Goal: Transaction & Acquisition: Book appointment/travel/reservation

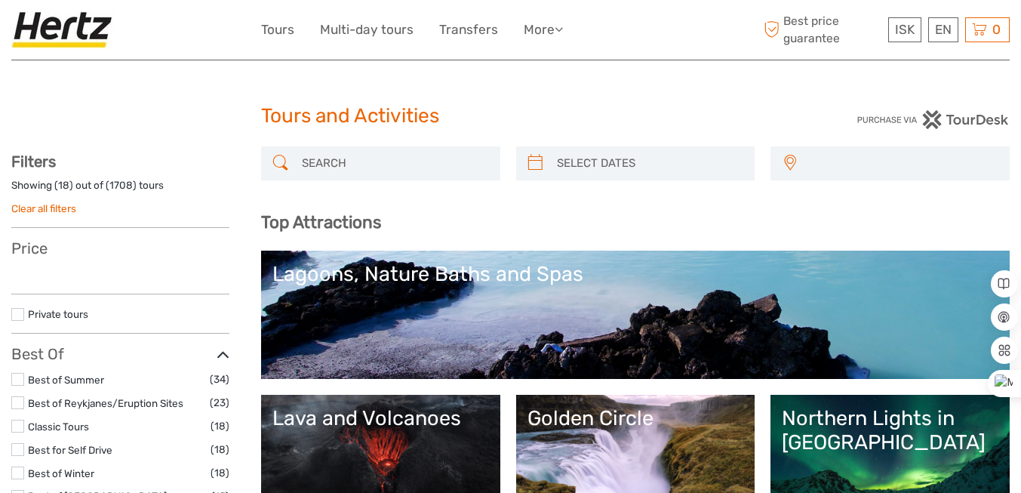
select select
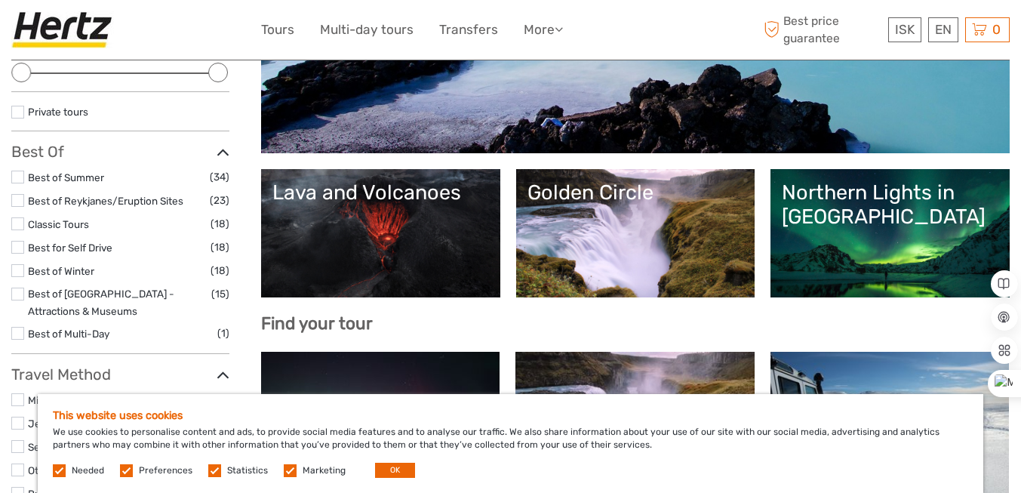
scroll to position [226, 0]
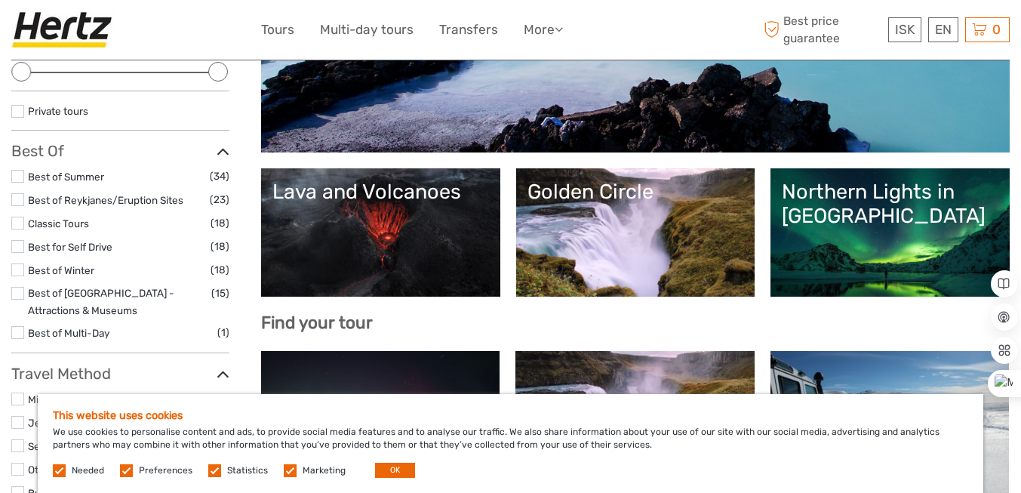
click at [423, 193] on div "Lava and Volcanoes" at bounding box center [381, 192] width 217 height 24
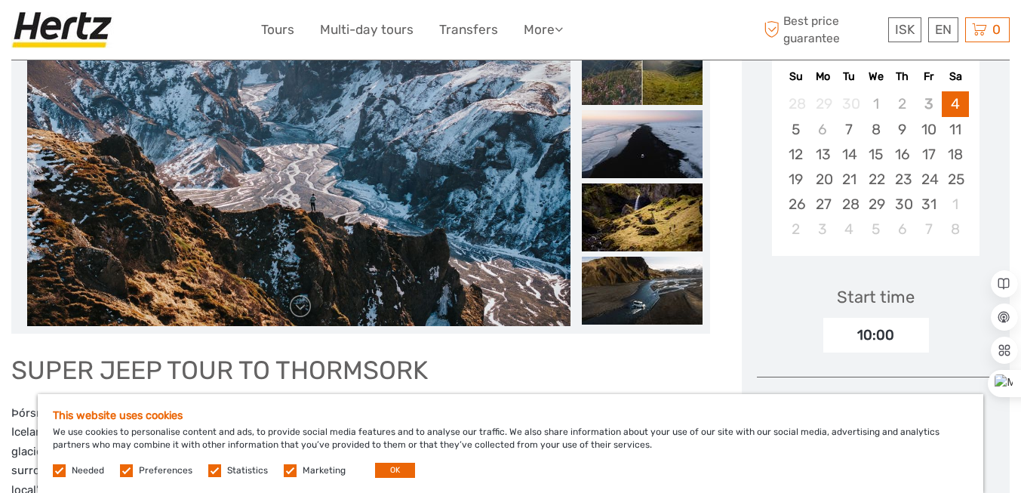
scroll to position [302, 0]
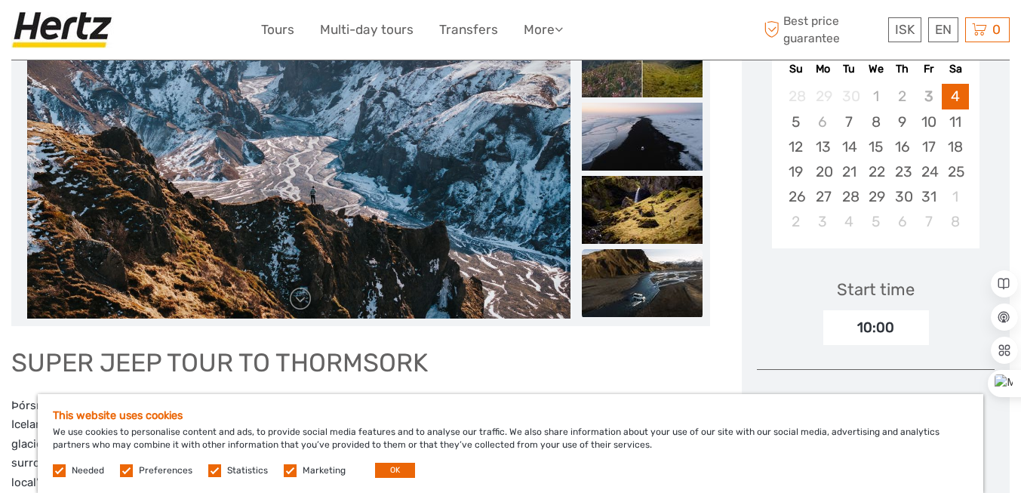
drag, startPoint x: 674, startPoint y: 162, endPoint x: 668, endPoint y: 191, distance: 30.1
click at [675, 162] on img at bounding box center [642, 137] width 121 height 68
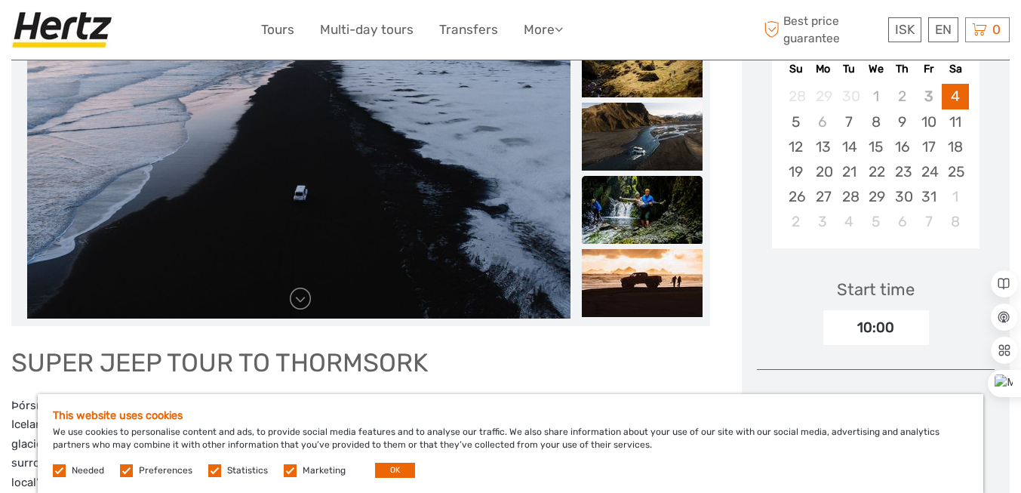
click at [659, 220] on img at bounding box center [642, 210] width 121 height 68
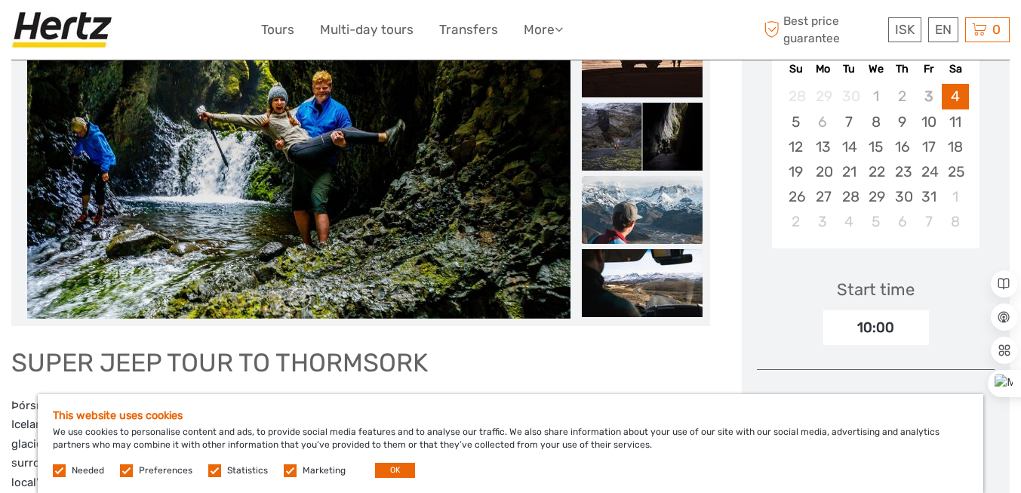
click at [647, 233] on img at bounding box center [642, 210] width 121 height 68
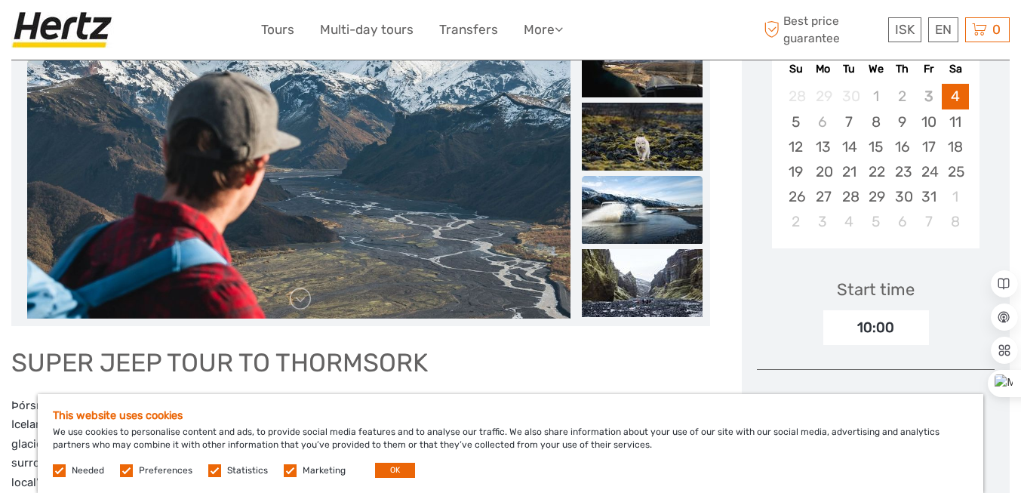
click at [666, 214] on img at bounding box center [642, 210] width 121 height 68
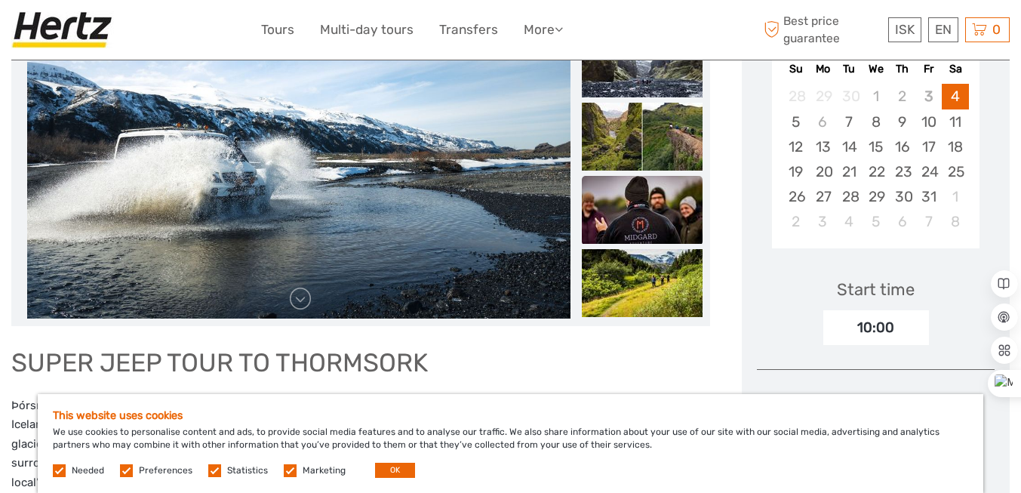
click at [664, 226] on img at bounding box center [642, 210] width 121 height 68
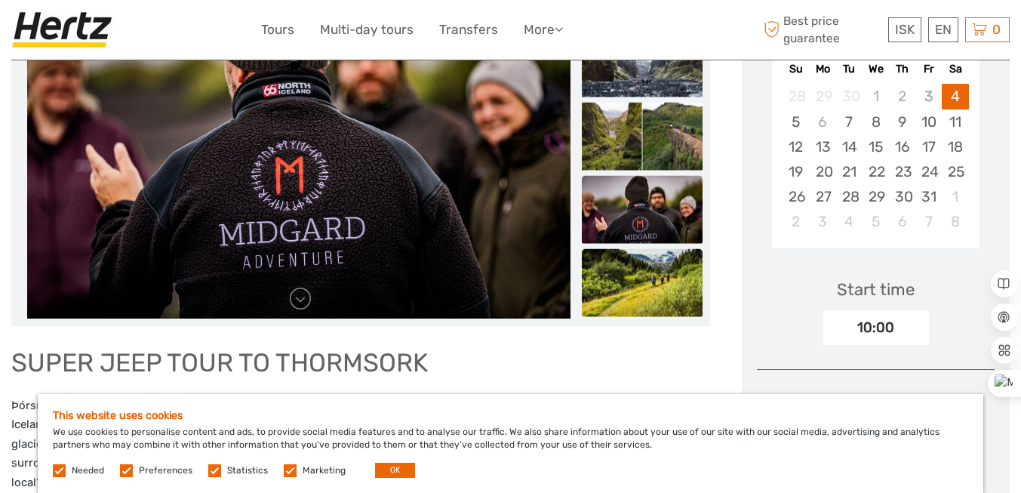
click at [656, 279] on img at bounding box center [642, 283] width 121 height 68
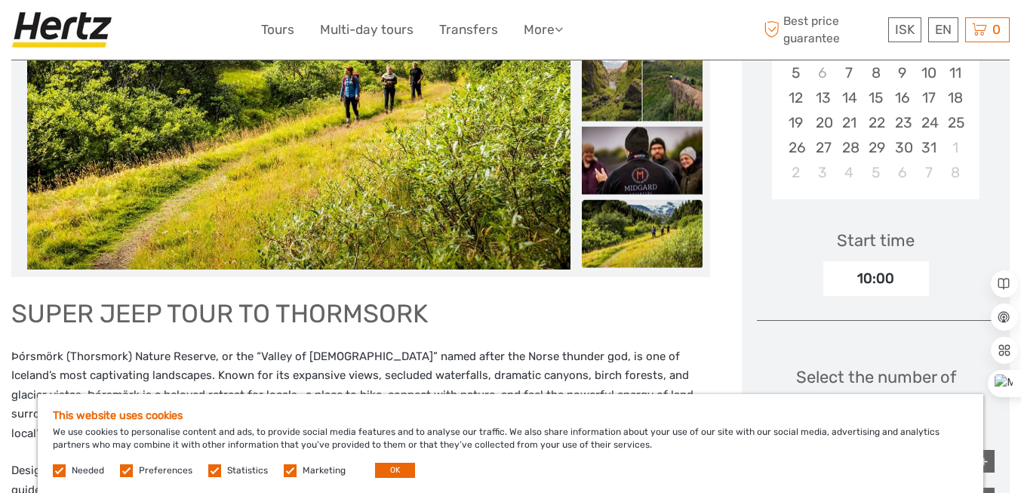
scroll to position [377, 0]
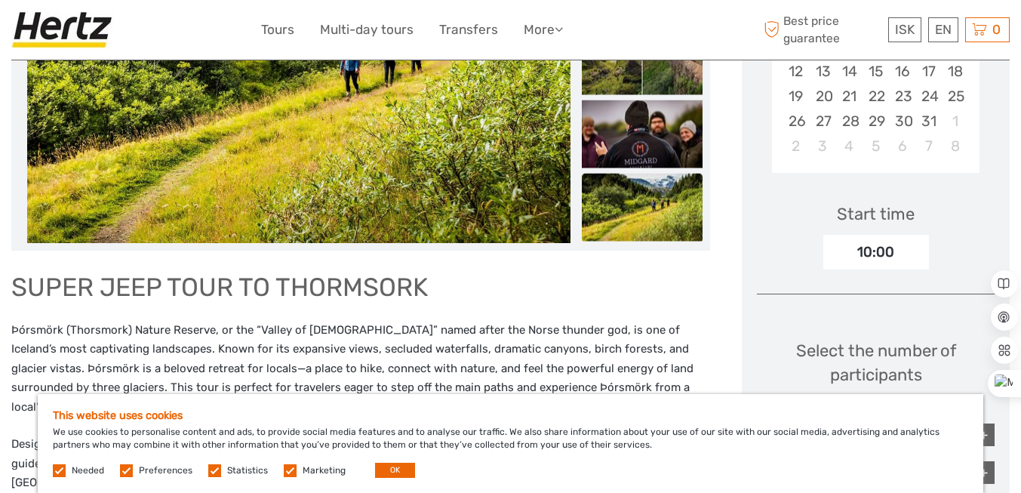
click at [682, 207] on img at bounding box center [642, 208] width 121 height 68
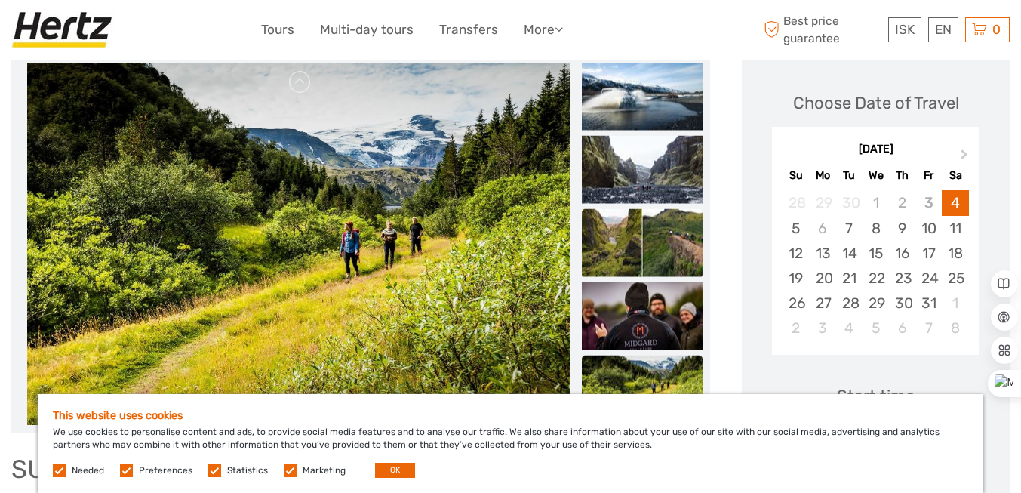
scroll to position [151, 0]
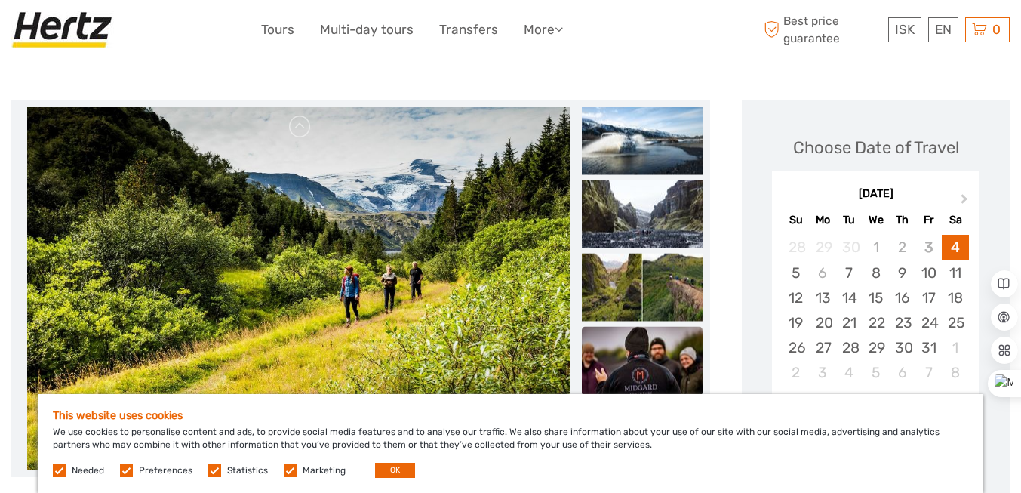
click at [660, 354] on img at bounding box center [642, 361] width 121 height 68
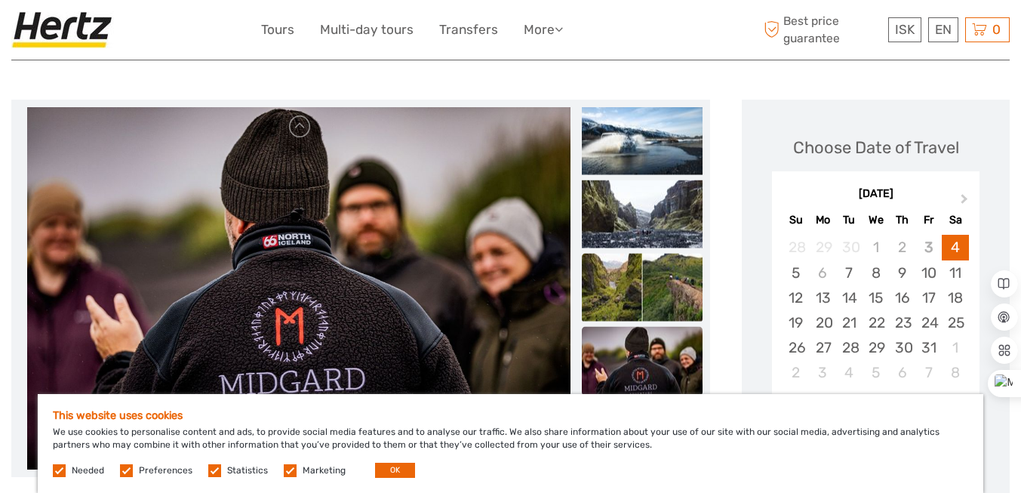
click at [668, 284] on img at bounding box center [642, 288] width 121 height 68
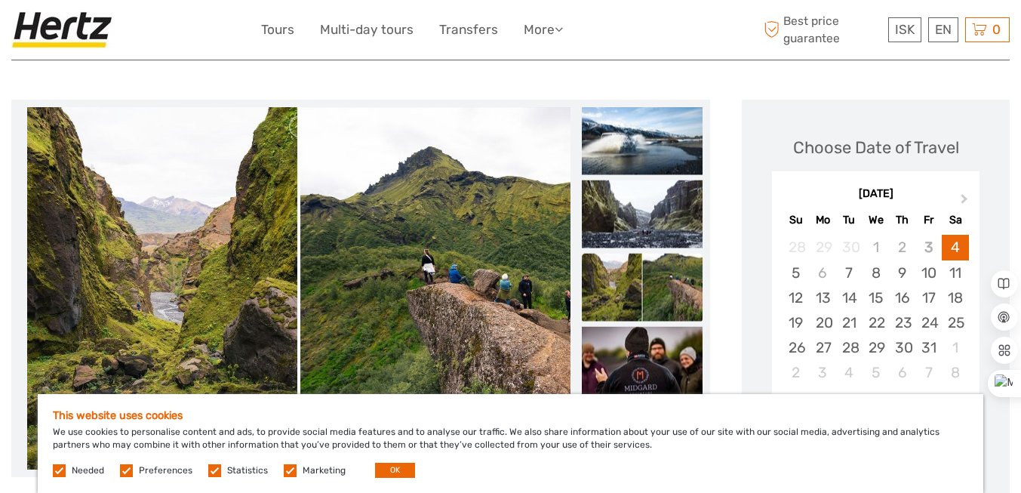
click at [612, 274] on img at bounding box center [642, 288] width 121 height 68
click at [673, 221] on img at bounding box center [642, 214] width 121 height 68
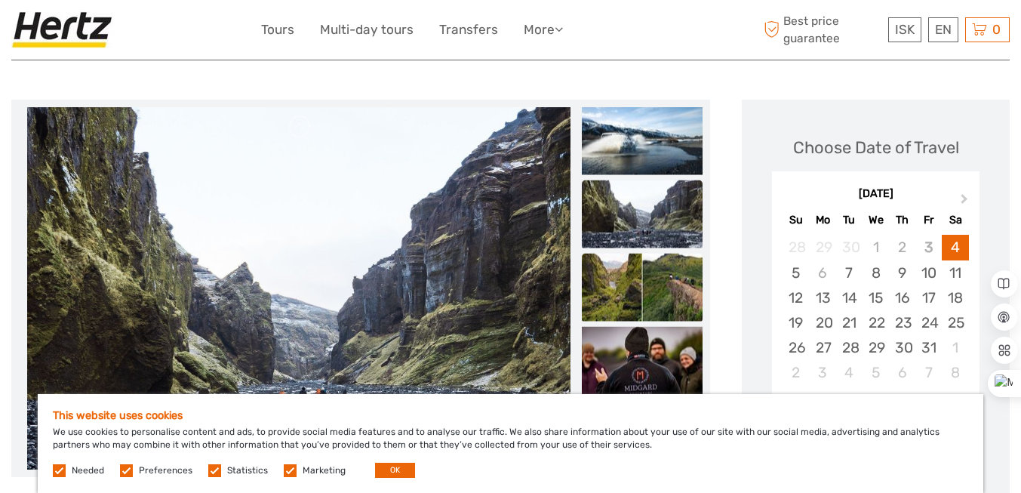
scroll to position [0, 0]
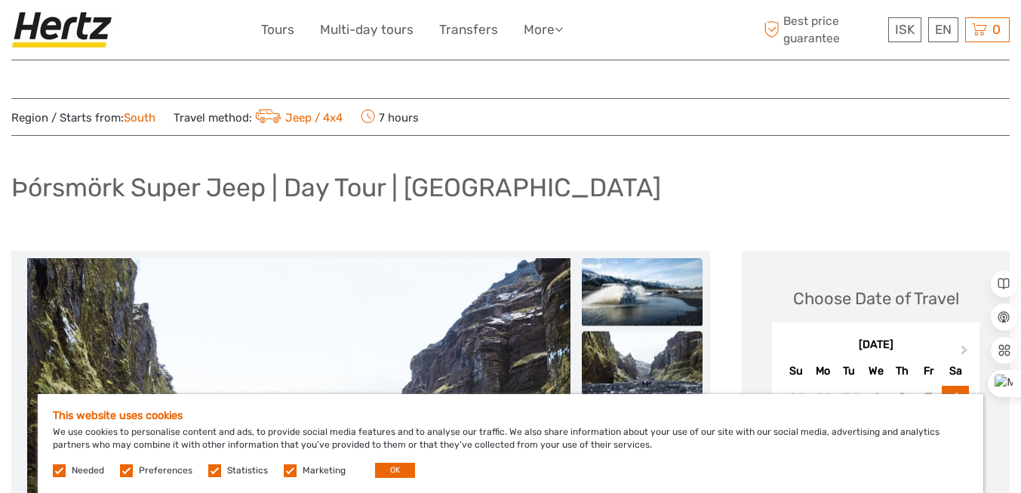
click at [655, 288] on img at bounding box center [642, 292] width 121 height 68
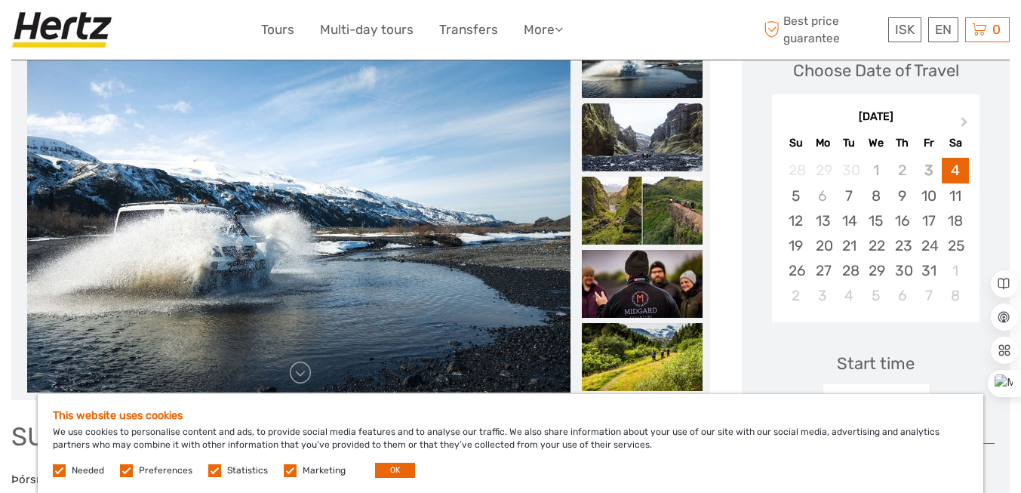
scroll to position [226, 0]
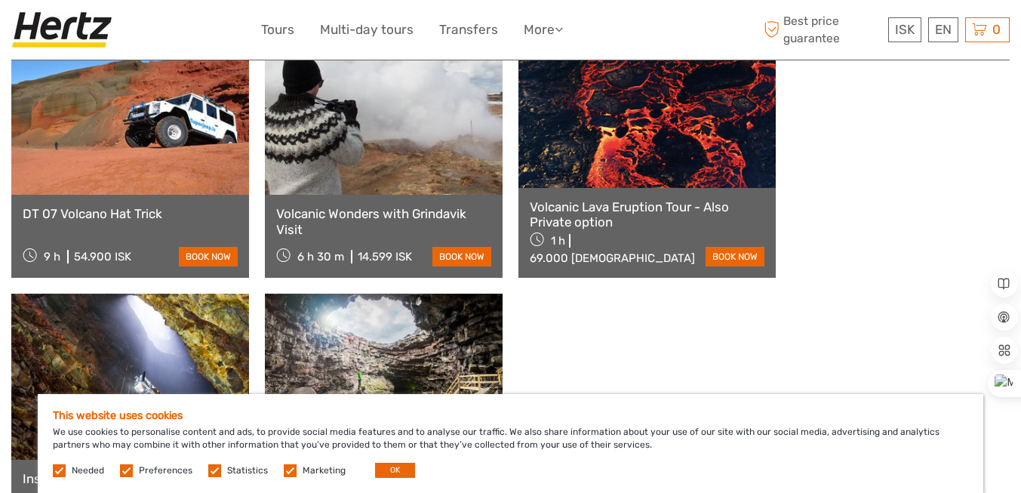
scroll to position [1208, 0]
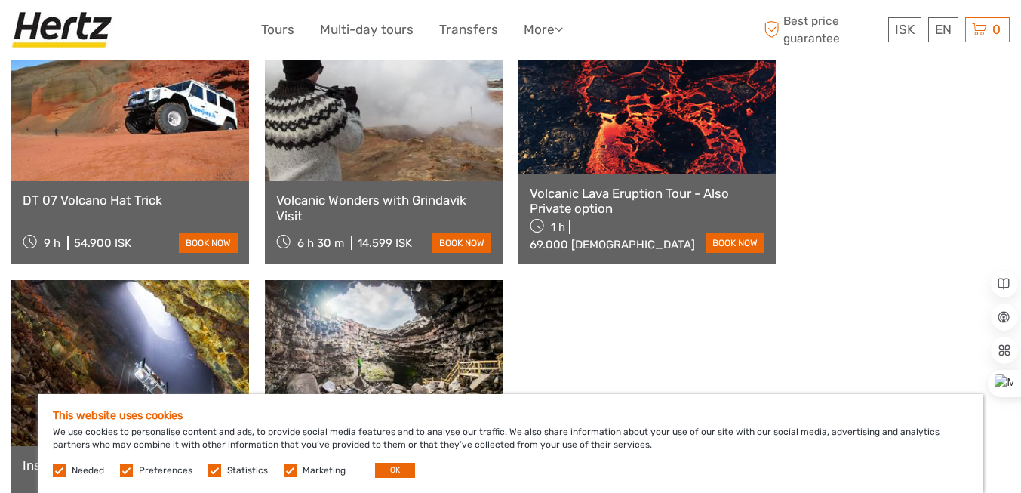
click at [620, 186] on link "Volcanic Lava Eruption Tour - Also Private option" at bounding box center [647, 201] width 235 height 31
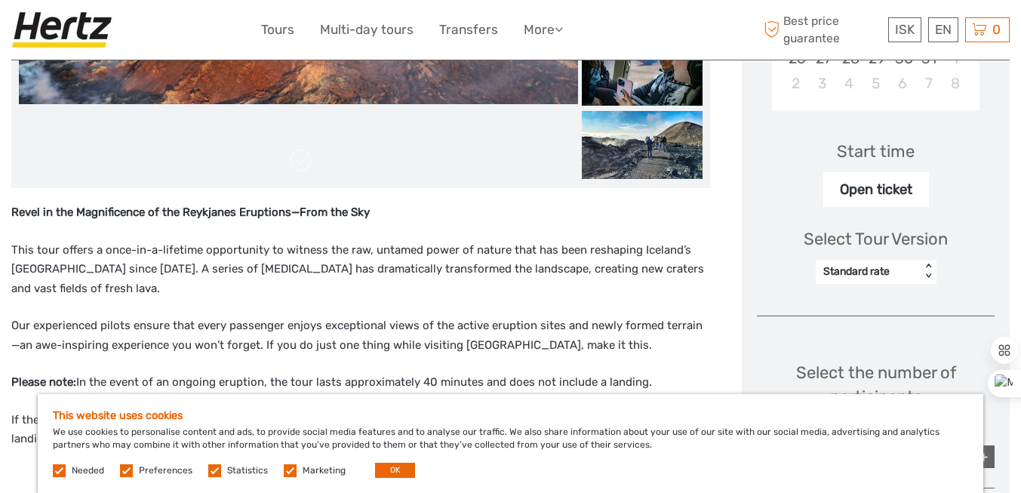
scroll to position [453, 0]
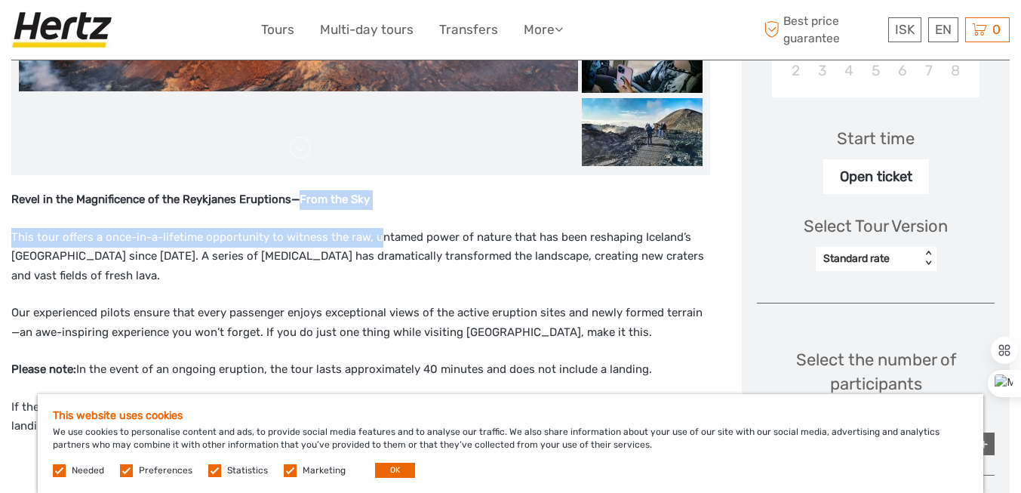
drag, startPoint x: 300, startPoint y: 201, endPoint x: 374, endPoint y: 226, distance: 79.0
click at [374, 226] on div "Revel in the Magnificence of the Reykjanes Eruptions—From the Sky This tour off…" at bounding box center [360, 357] width 699 height 334
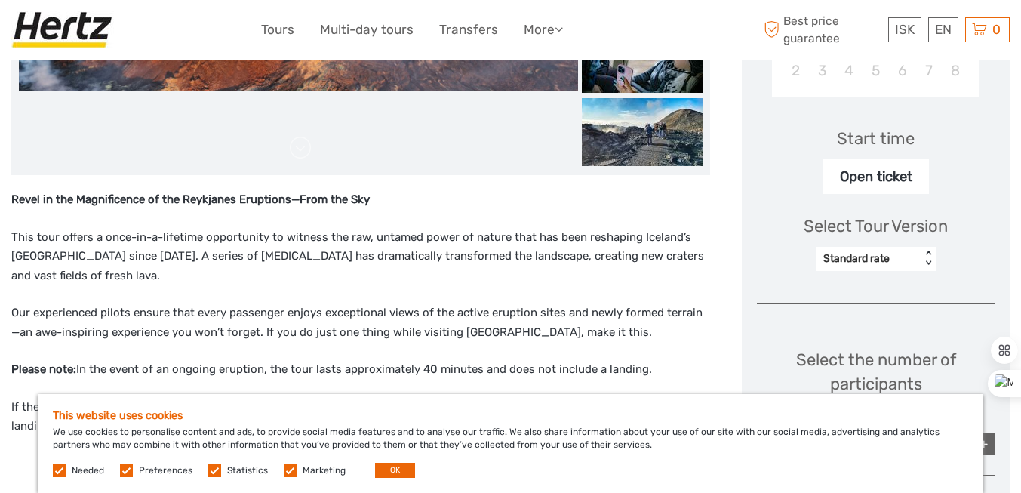
click at [601, 284] on p "This tour offers a once-in-a-lifetime opportunity to witness the raw, untamed p…" at bounding box center [360, 257] width 699 height 58
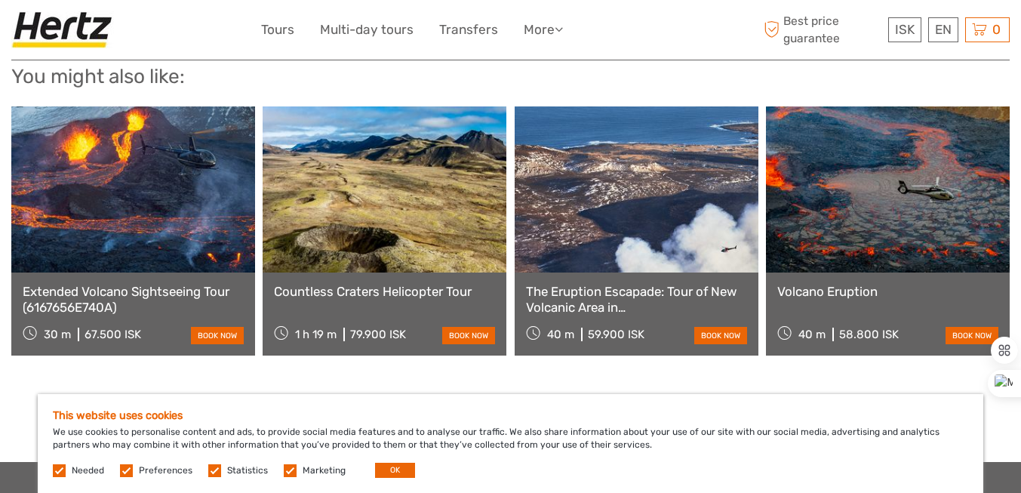
scroll to position [1283, 0]
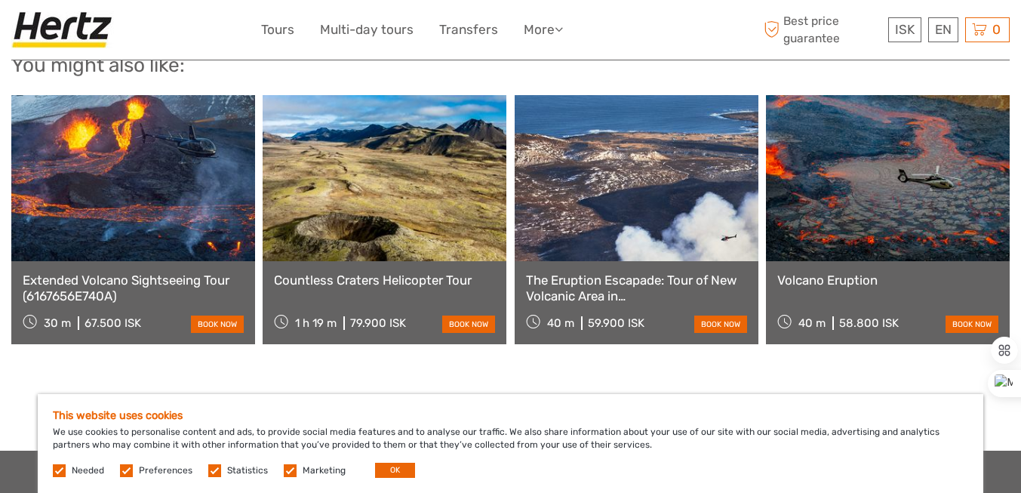
click at [173, 199] on link at bounding box center [133, 178] width 244 height 166
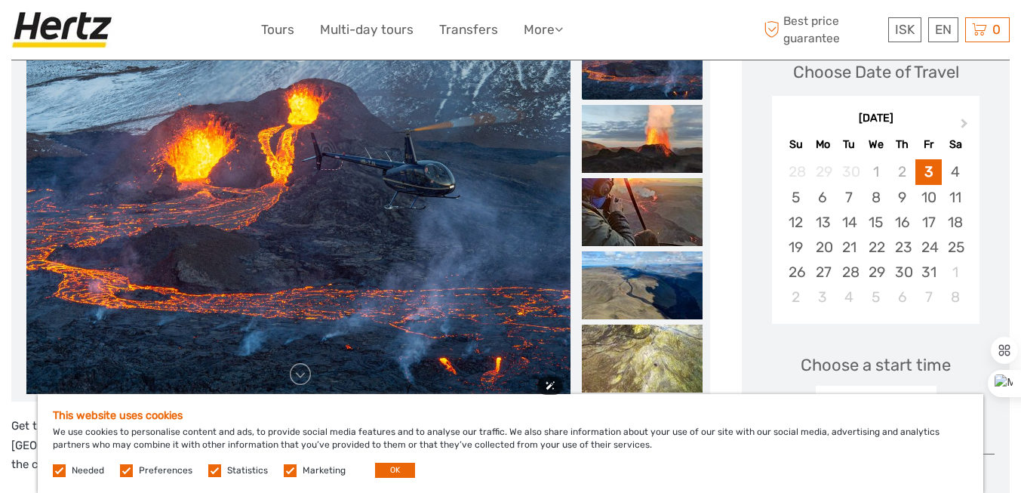
scroll to position [151, 0]
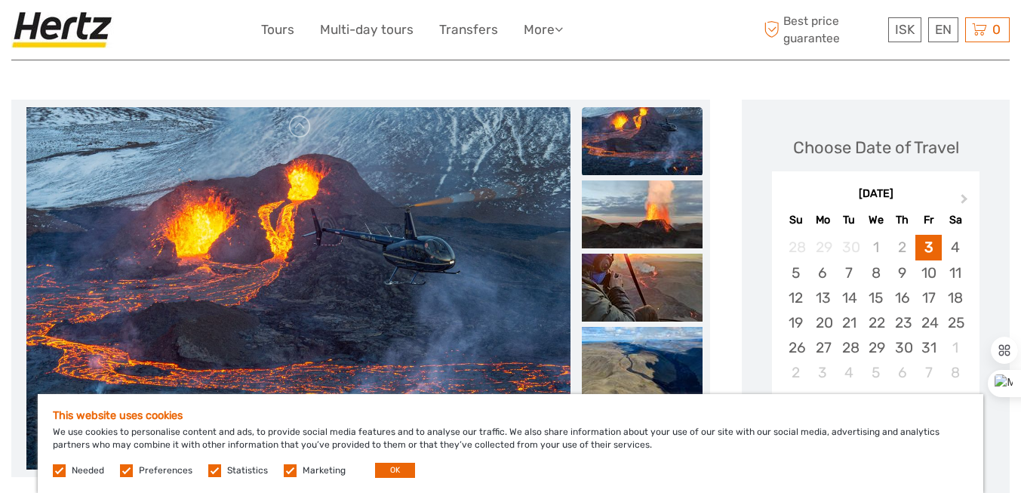
click at [651, 149] on img at bounding box center [642, 141] width 121 height 68
click at [658, 212] on img at bounding box center [642, 214] width 121 height 68
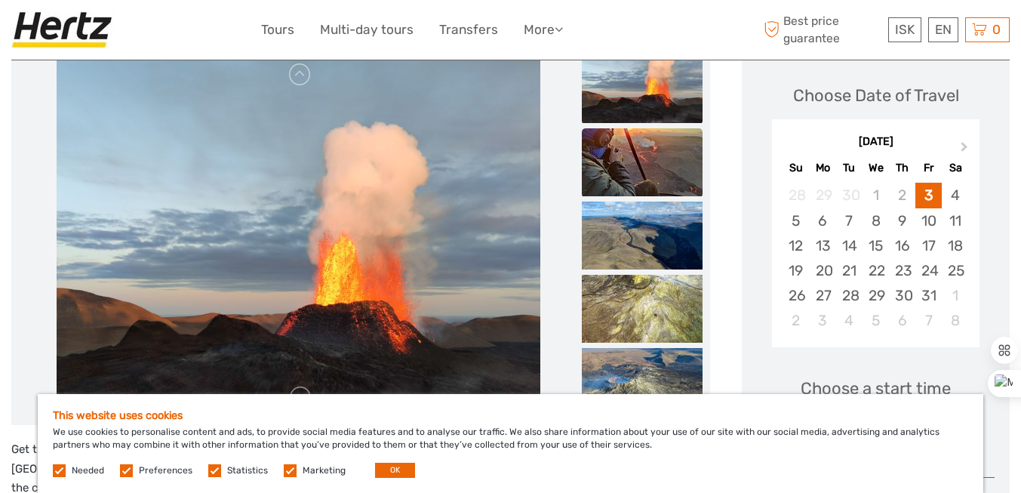
scroll to position [302, 0]
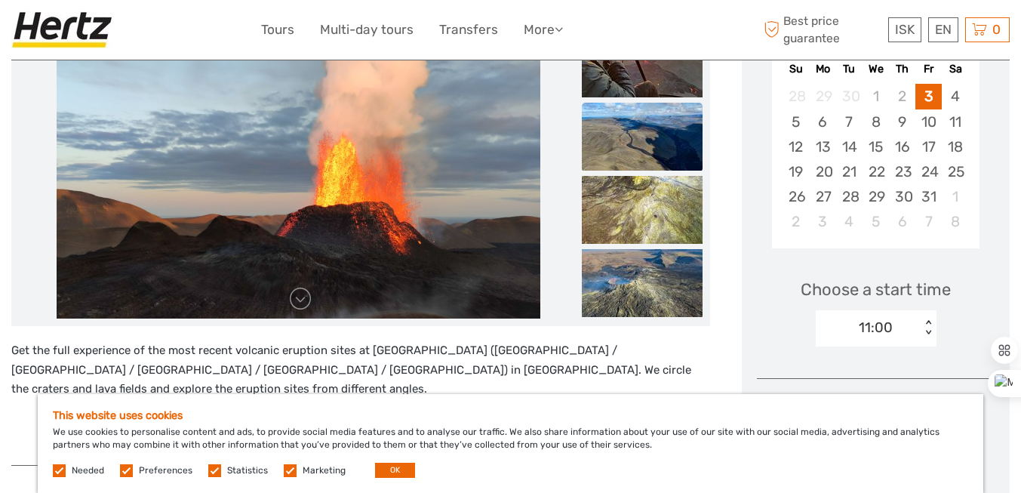
click at [673, 157] on img at bounding box center [642, 137] width 121 height 68
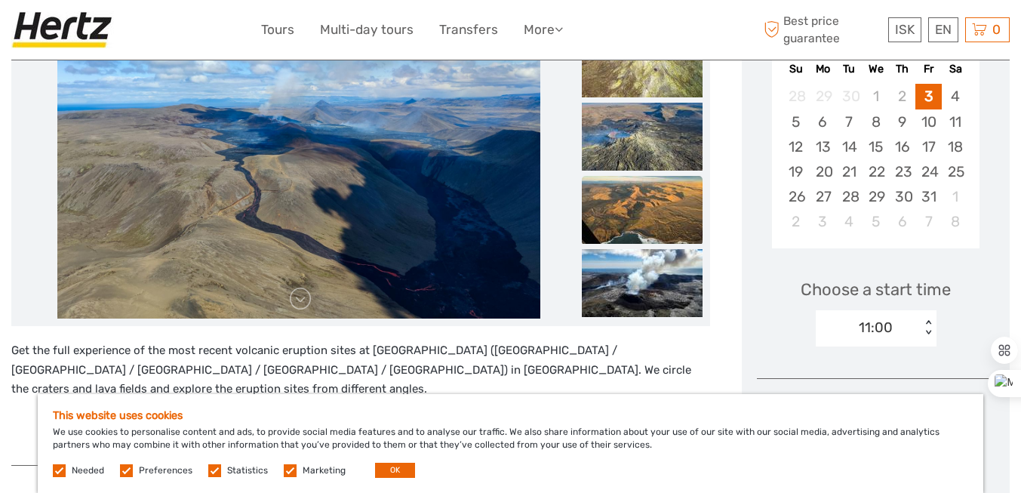
click at [664, 189] on img at bounding box center [642, 210] width 121 height 68
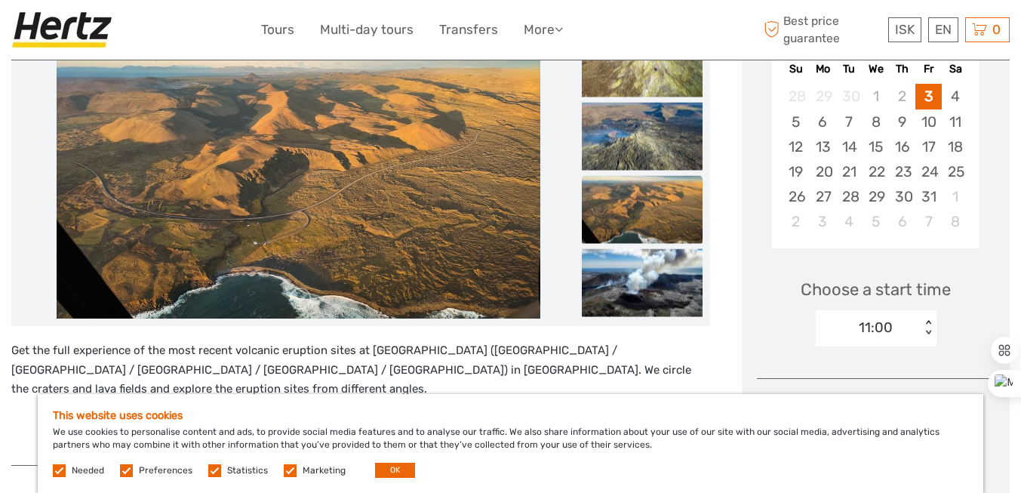
click at [661, 242] on img at bounding box center [642, 210] width 121 height 68
click at [661, 283] on img at bounding box center [642, 283] width 121 height 68
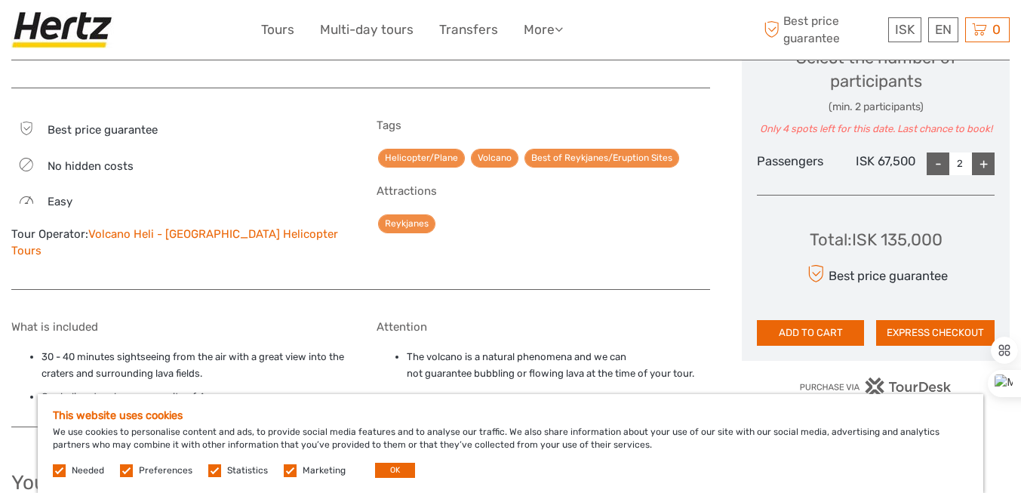
scroll to position [755, 0]
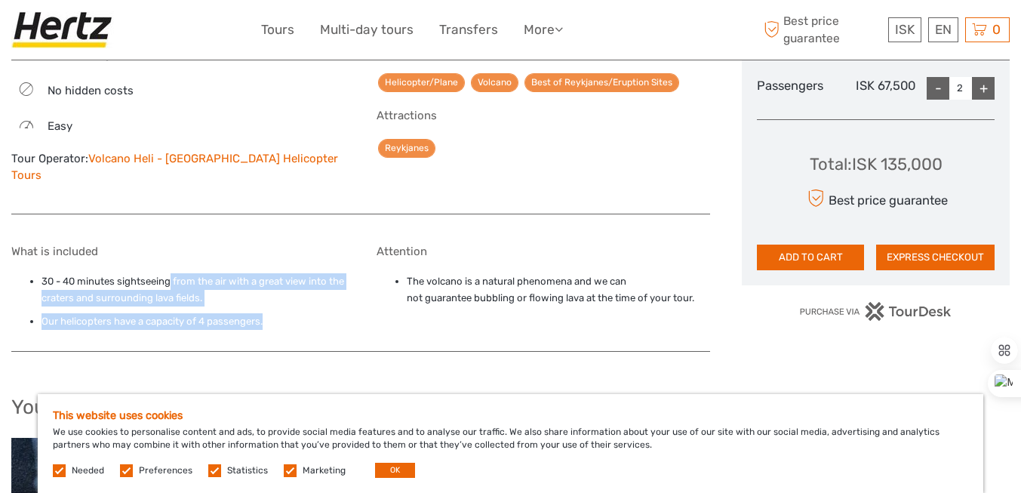
drag, startPoint x: 172, startPoint y: 269, endPoint x: 313, endPoint y: 303, distance: 144.6
click at [313, 303] on ul "30 - 40 minutes sightseeing from the air with a great view into the craters and…" at bounding box center [178, 301] width 334 height 57
click at [327, 292] on ul "30 - 40 minutes sightseeing from the air with a great view into the craters and…" at bounding box center [178, 301] width 334 height 57
click at [321, 273] on li "30 - 40 minutes sightseeing from the air with a great view into the craters and…" at bounding box center [193, 290] width 303 height 34
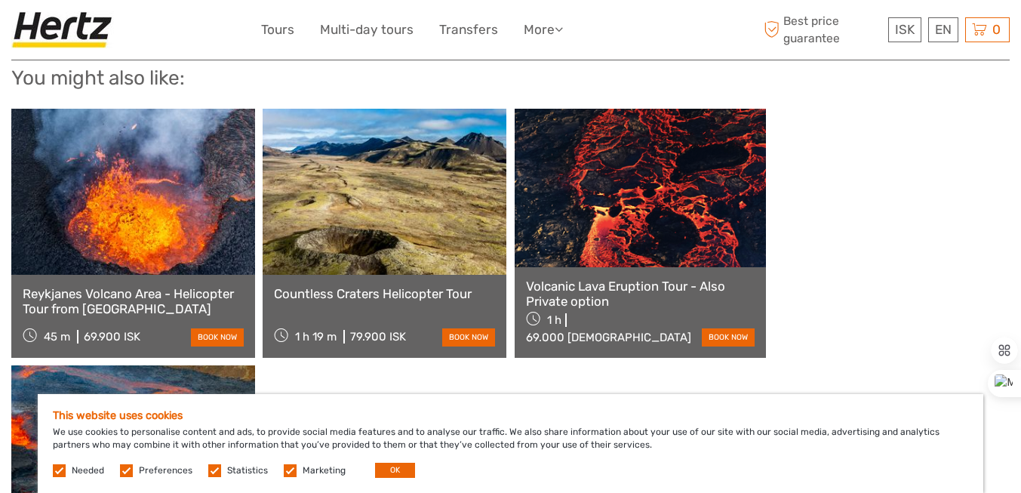
scroll to position [1057, 0]
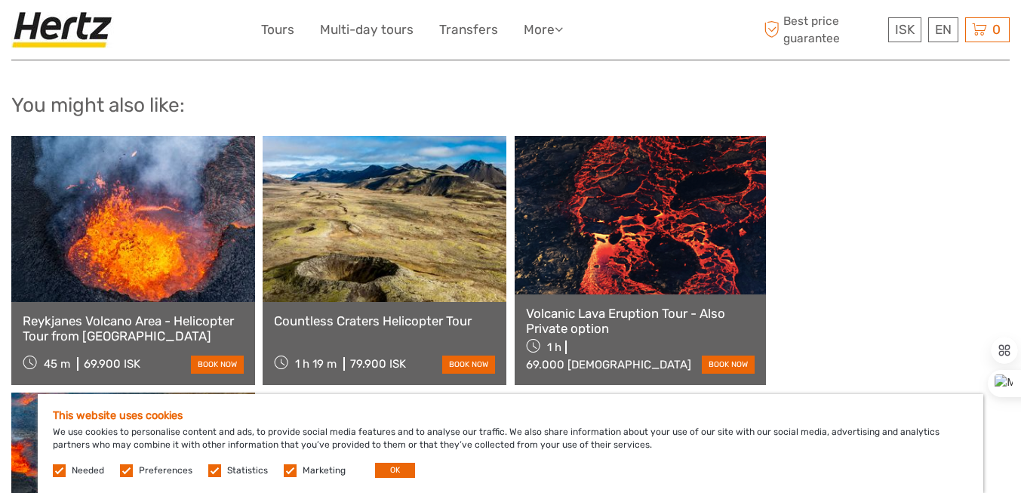
drag, startPoint x: 850, startPoint y: 306, endPoint x: 808, endPoint y: 309, distance: 42.4
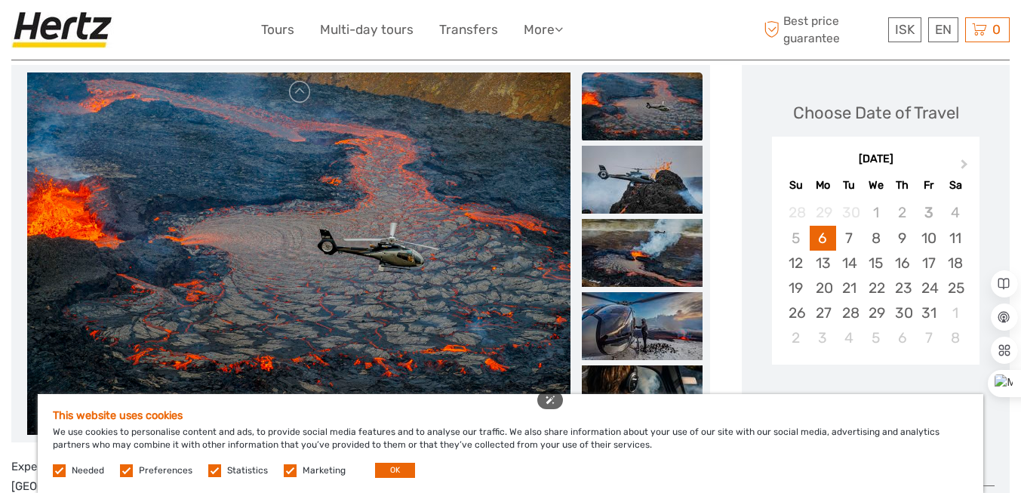
scroll to position [185, 0]
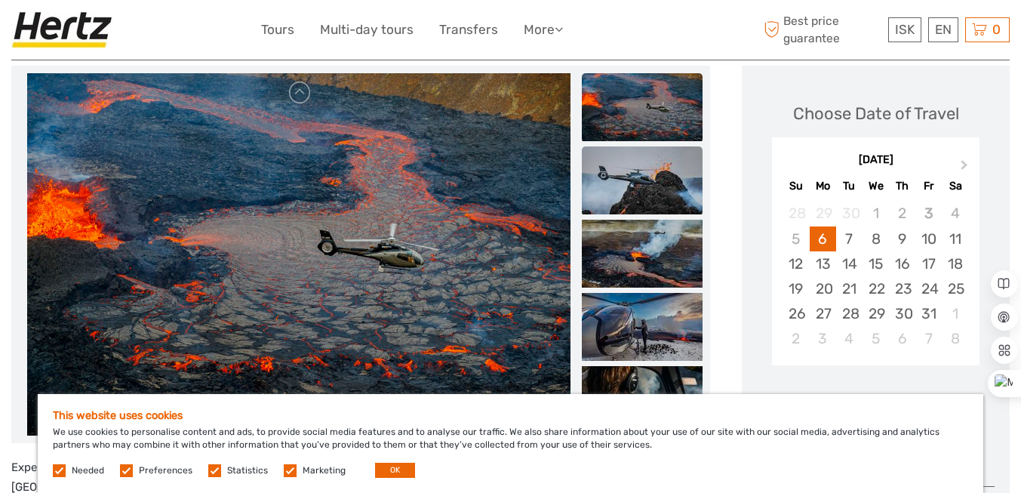
click at [645, 192] on img at bounding box center [642, 180] width 121 height 68
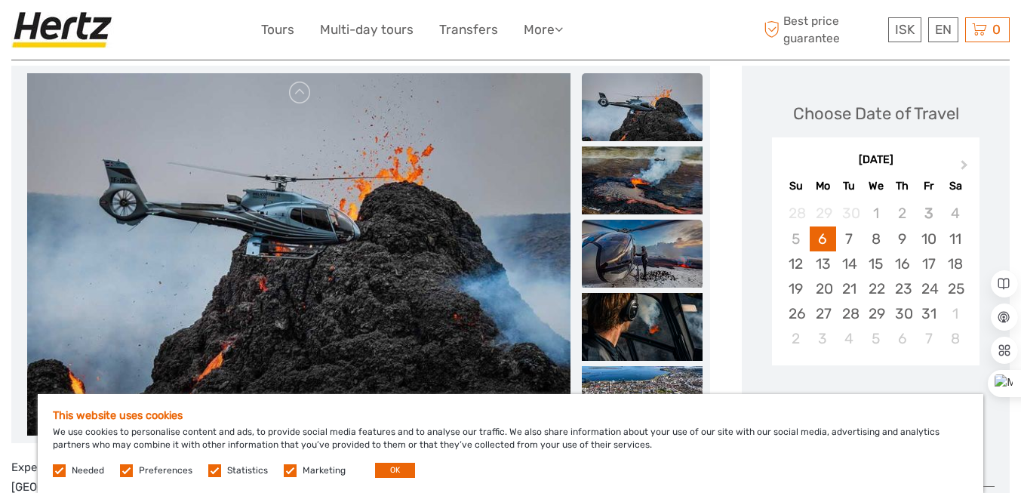
click at [653, 227] on img at bounding box center [642, 254] width 121 height 68
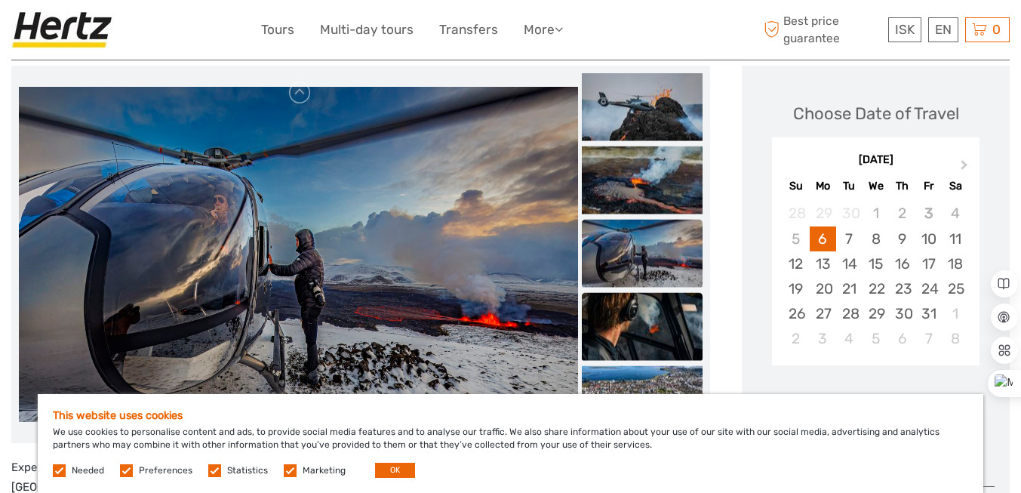
click at [647, 297] on img at bounding box center [642, 327] width 121 height 68
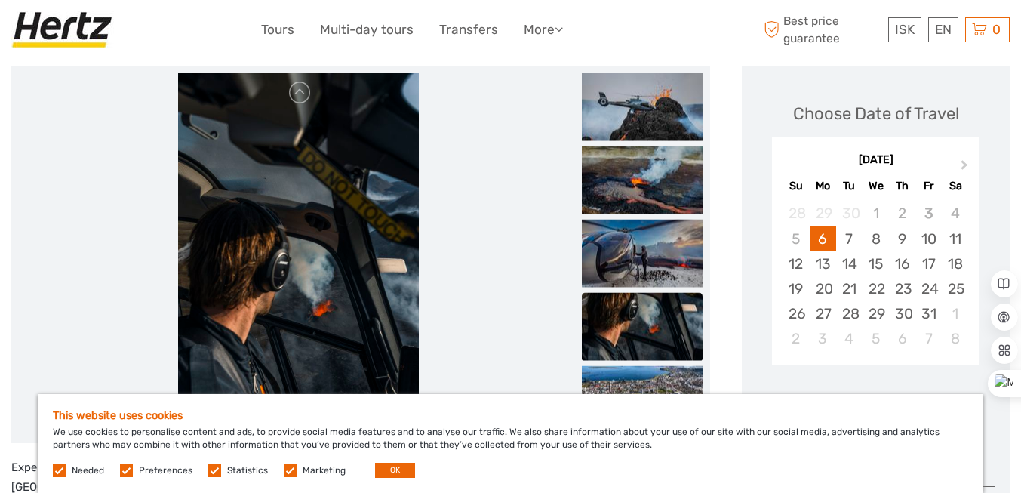
click at [654, 348] on img at bounding box center [642, 327] width 121 height 68
click at [655, 380] on img at bounding box center [642, 400] width 121 height 68
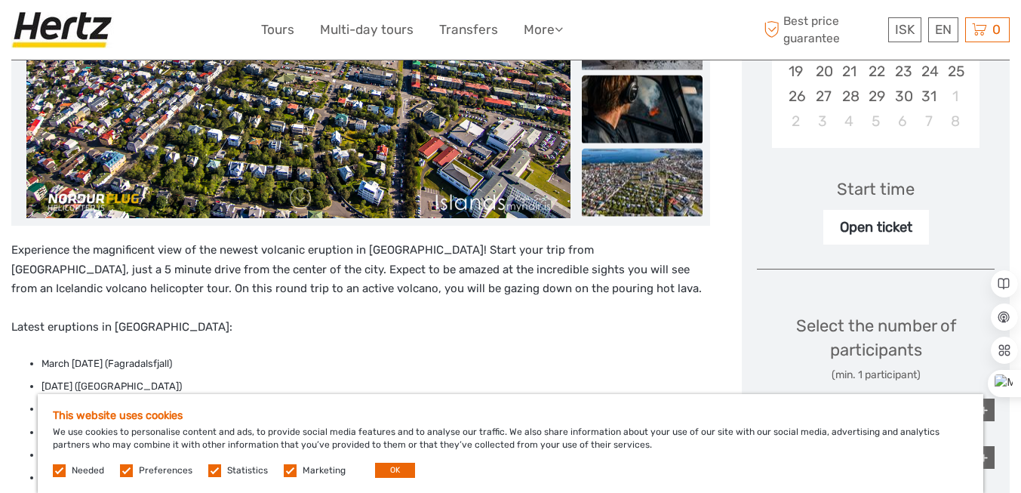
scroll to position [411, 0]
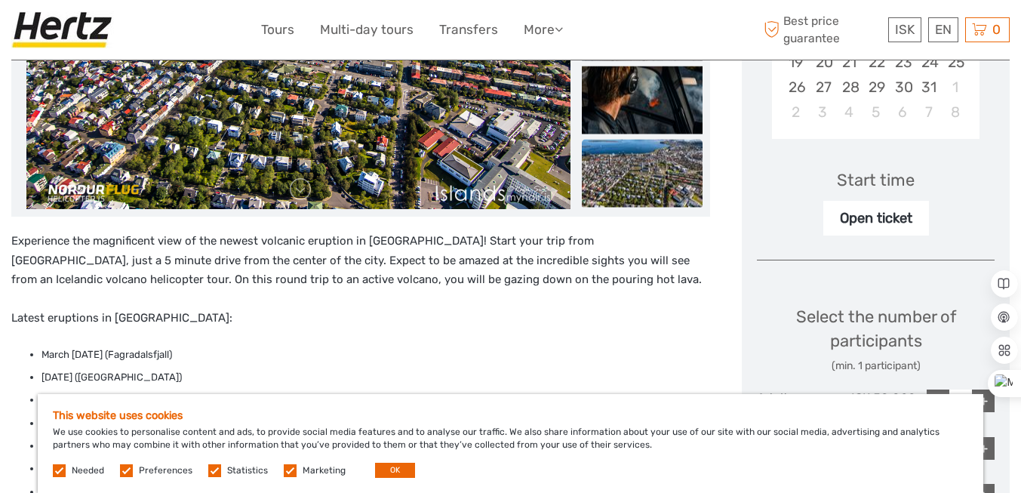
drag, startPoint x: 147, startPoint y: 248, endPoint x: 328, endPoint y: 334, distance: 200.2
click at [302, 324] on p "Experience the magnificent view of the newest volcanic eruption in Iceland! Sta…" at bounding box center [360, 280] width 699 height 97
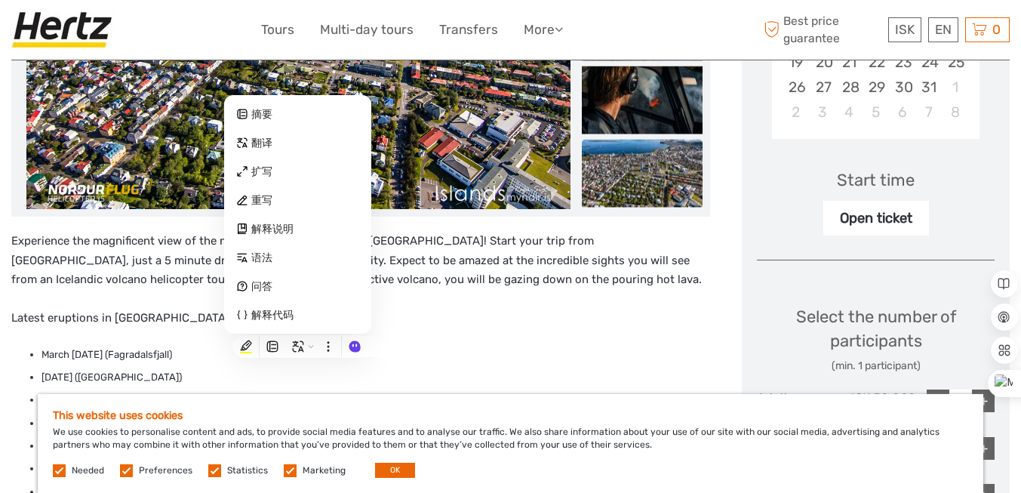
click at [507, 326] on p "Experience the magnificent view of the newest volcanic eruption in Iceland! Sta…" at bounding box center [360, 280] width 699 height 97
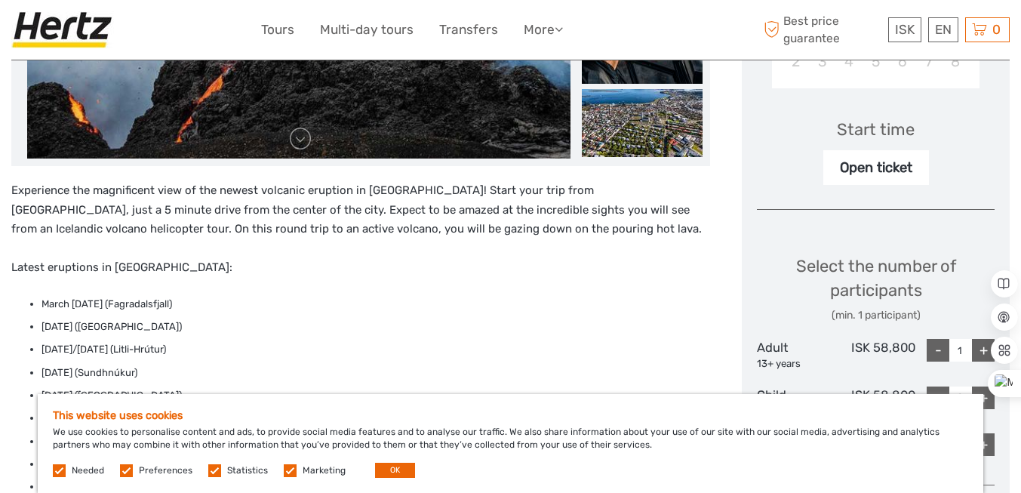
scroll to position [562, 0]
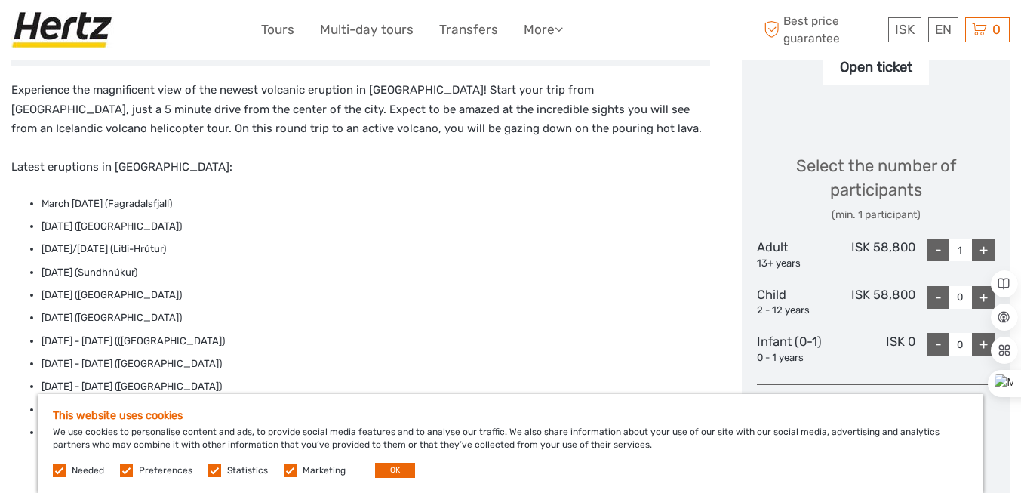
drag, startPoint x: 228, startPoint y: 165, endPoint x: 7, endPoint y: 166, distance: 221.2
copy p "Latest eruptions in Reykjanes Peninsula:"
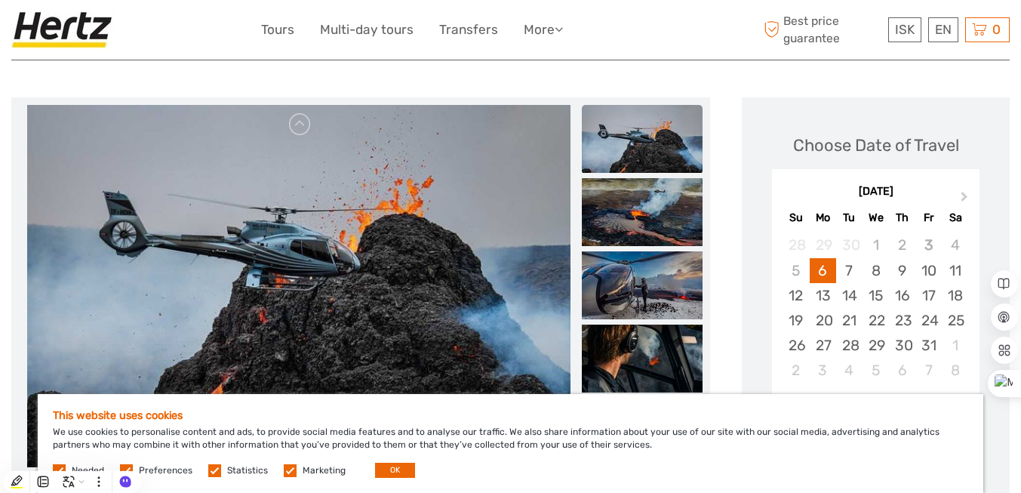
scroll to position [151, 0]
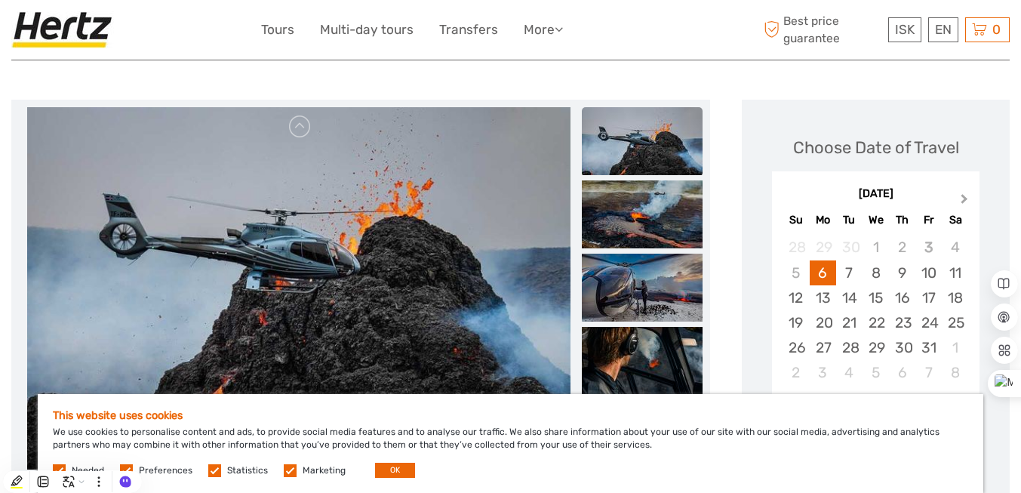
click at [965, 196] on span "Next Month" at bounding box center [965, 202] width 0 height 22
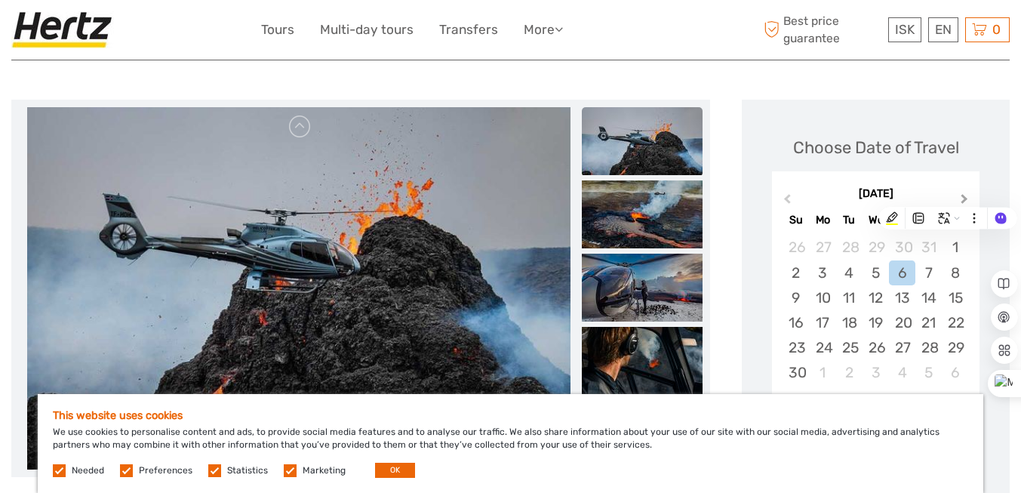
click at [965, 196] on span "Next Month" at bounding box center [965, 202] width 0 height 22
click at [965, 193] on button "Next Month" at bounding box center [966, 202] width 24 height 24
click at [891, 296] on div "19" at bounding box center [902, 297] width 26 height 25
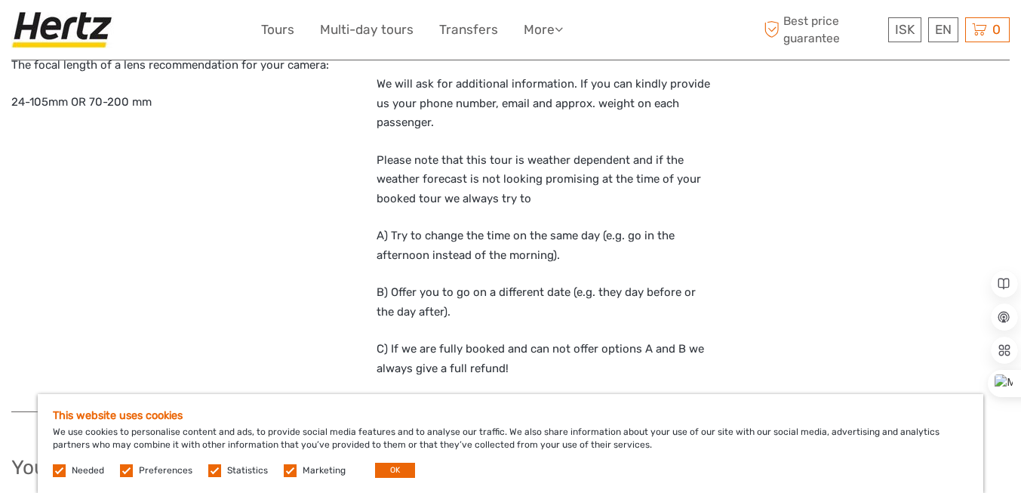
scroll to position [1812, 0]
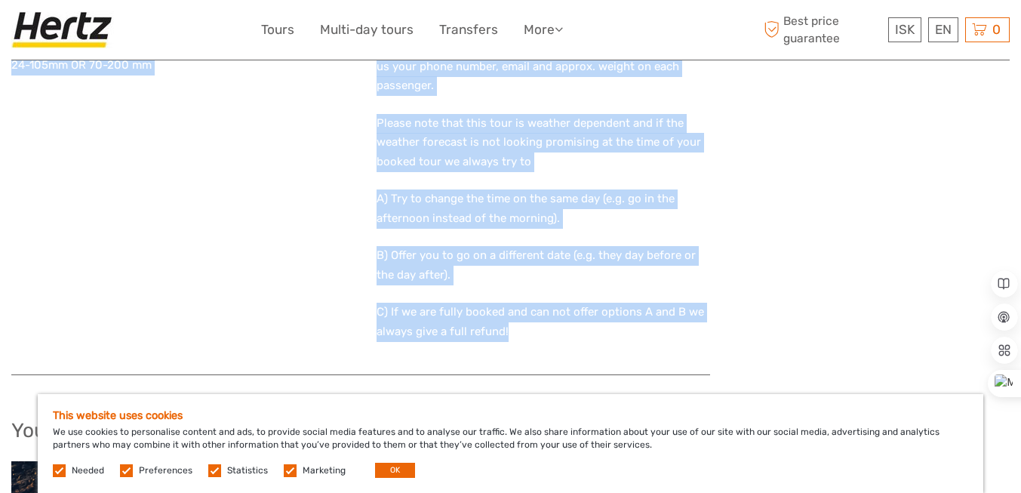
drag, startPoint x: 6, startPoint y: 274, endPoint x: 566, endPoint y: 326, distance: 562.5
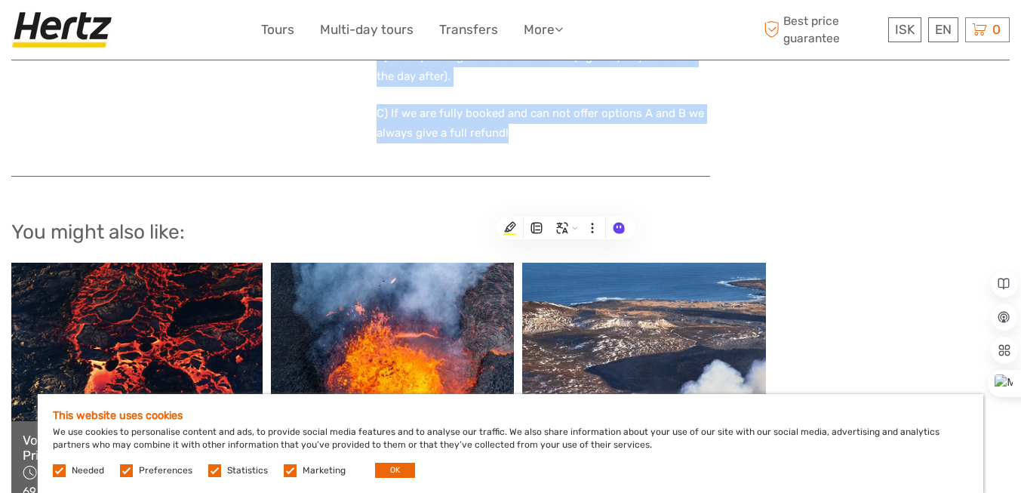
scroll to position [2038, 0]
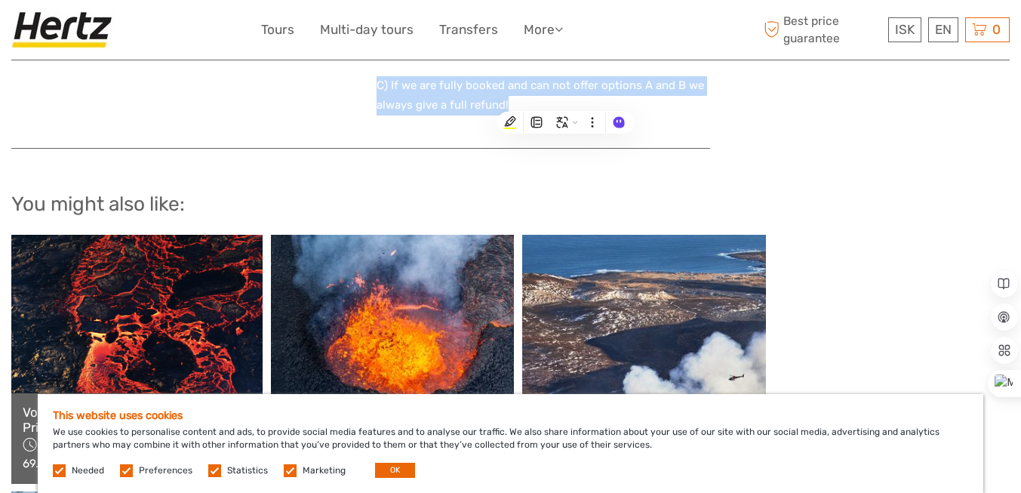
copy div "Experience the magnificent view of the newest volcanic eruption in Iceland! Sta…"
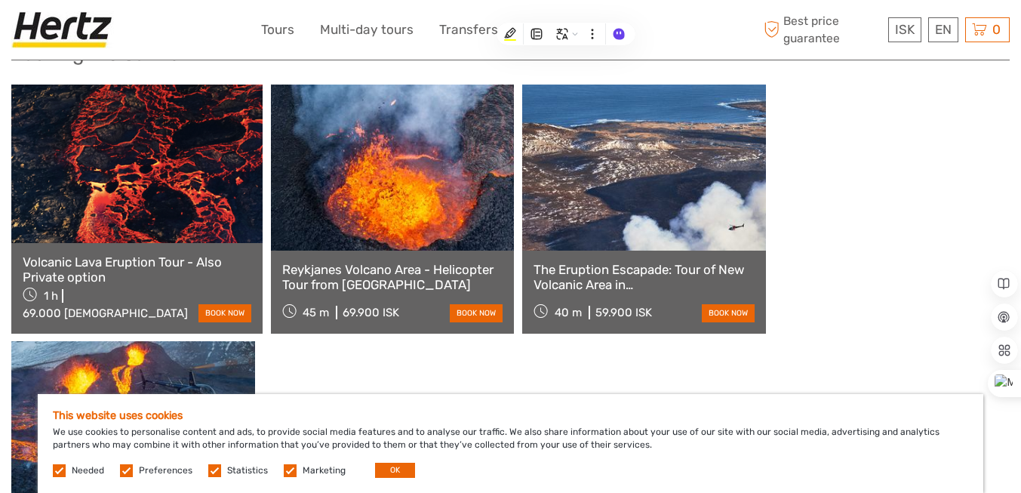
scroll to position [2189, 0]
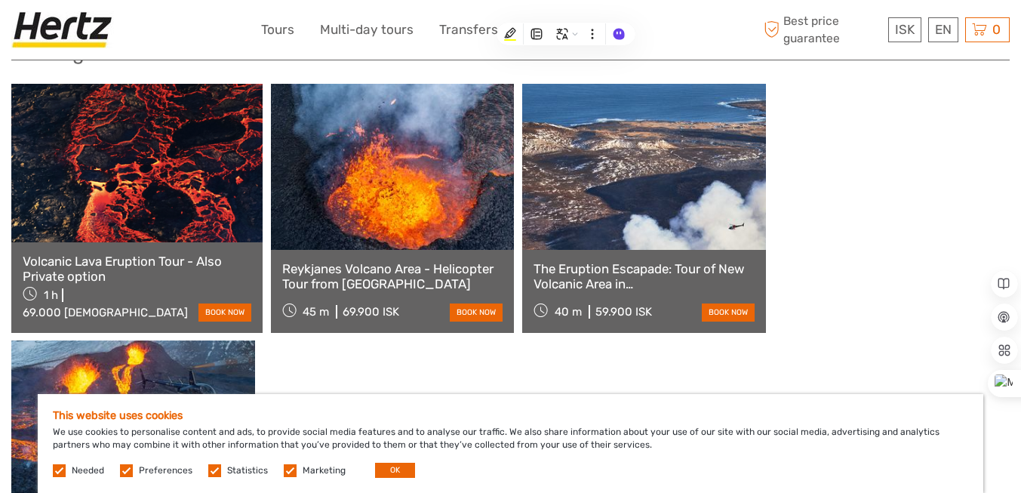
click at [186, 279] on link "Volcanic Lava Eruption Tour - Also Private option" at bounding box center [137, 269] width 229 height 31
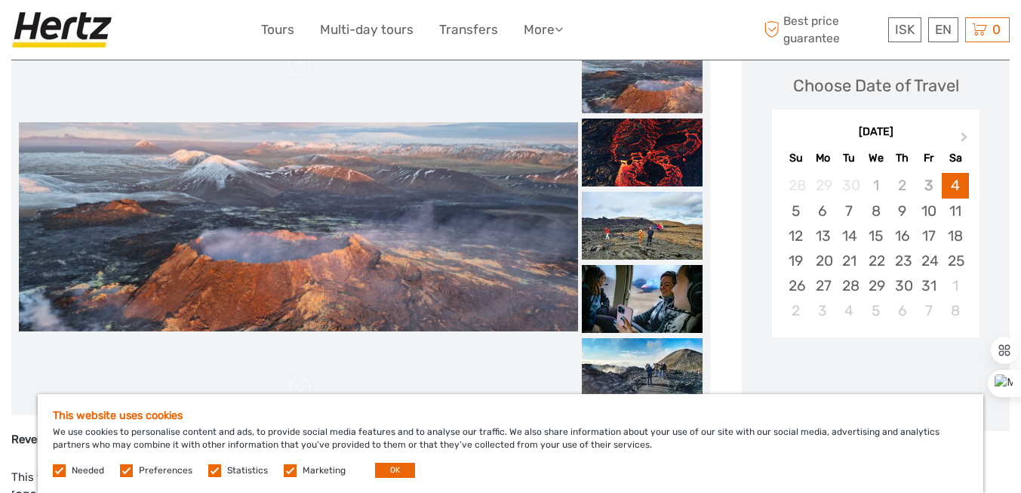
scroll to position [226, 0]
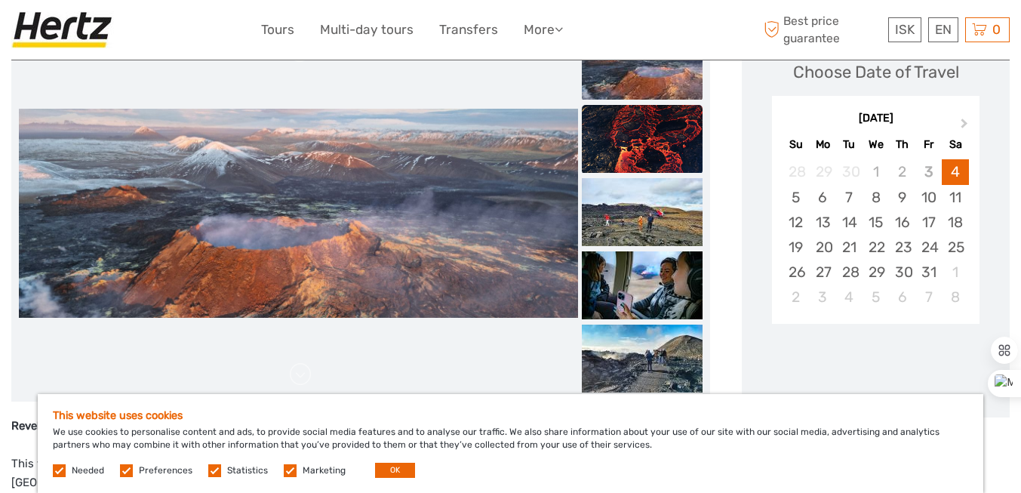
click at [657, 152] on img at bounding box center [642, 139] width 121 height 68
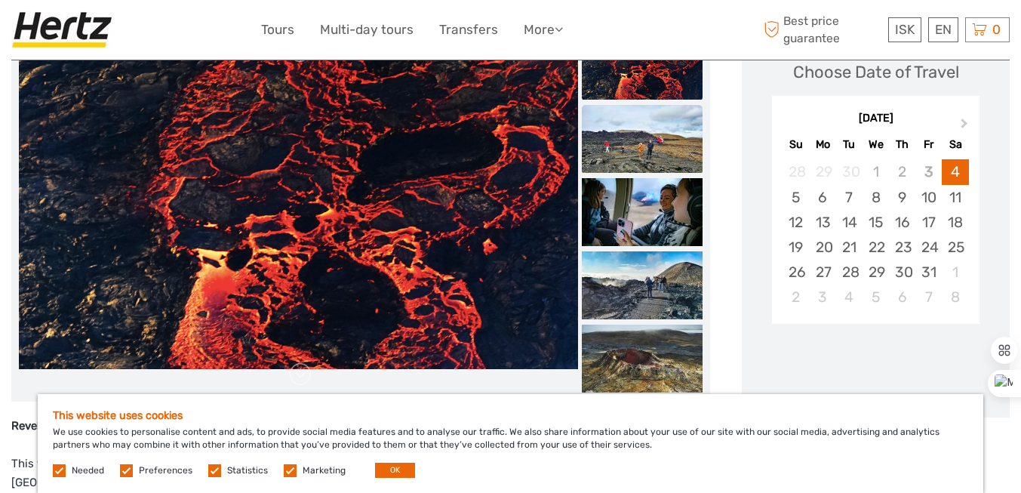
click at [660, 166] on img at bounding box center [642, 139] width 121 height 68
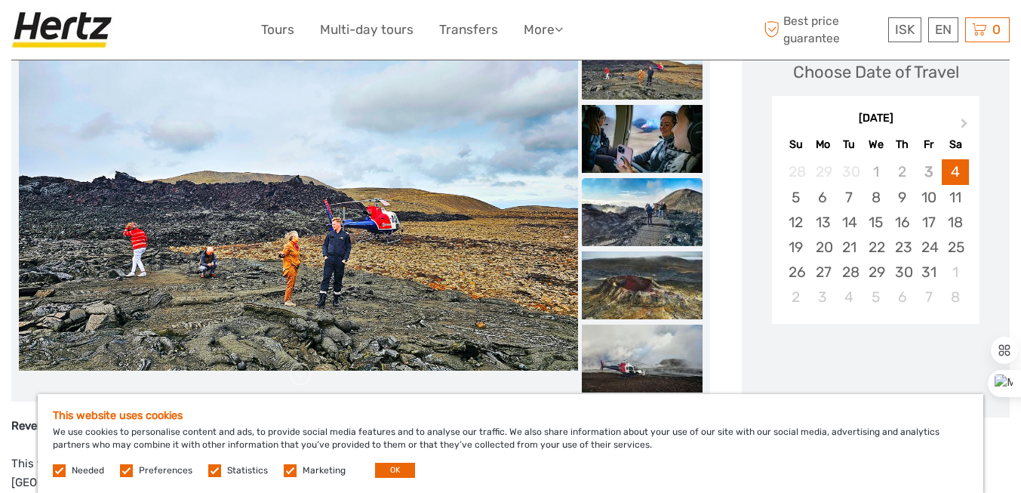
click at [661, 180] on img at bounding box center [642, 212] width 121 height 68
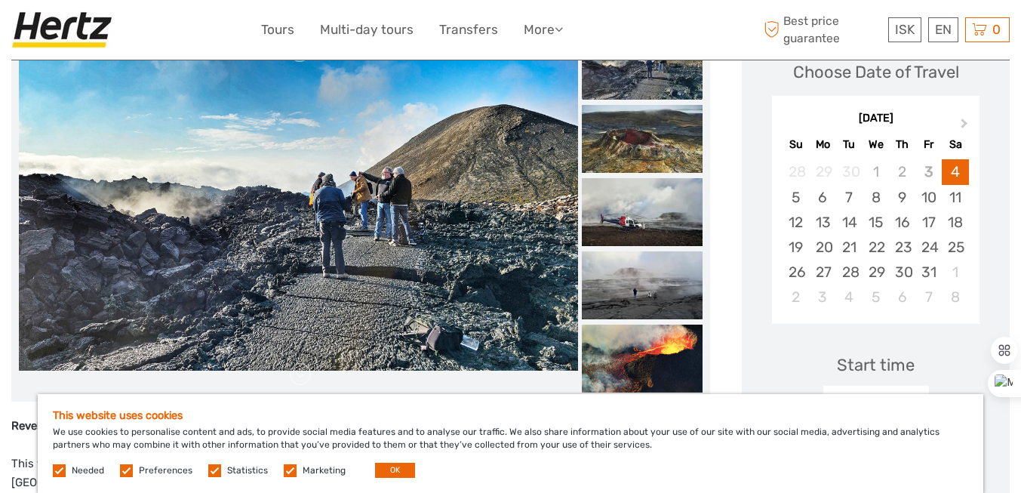
click at [661, 180] on img at bounding box center [642, 212] width 121 height 68
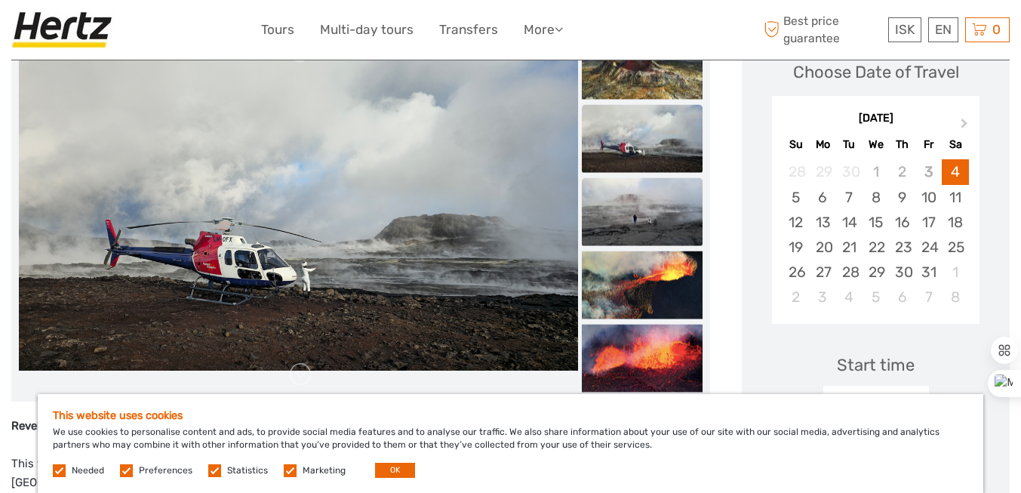
click at [661, 197] on img at bounding box center [642, 212] width 121 height 68
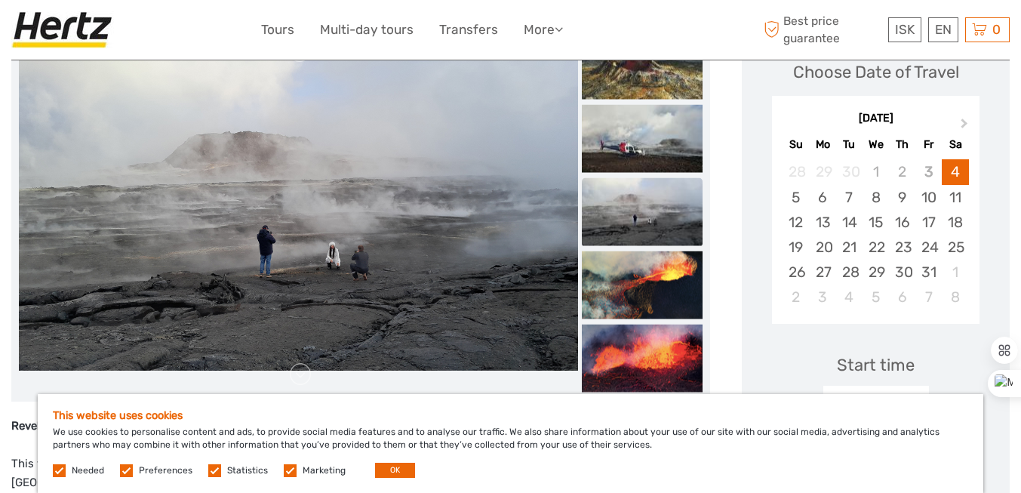
click at [665, 248] on ul at bounding box center [642, 32] width 121 height 733
click at [678, 298] on img at bounding box center [642, 285] width 121 height 68
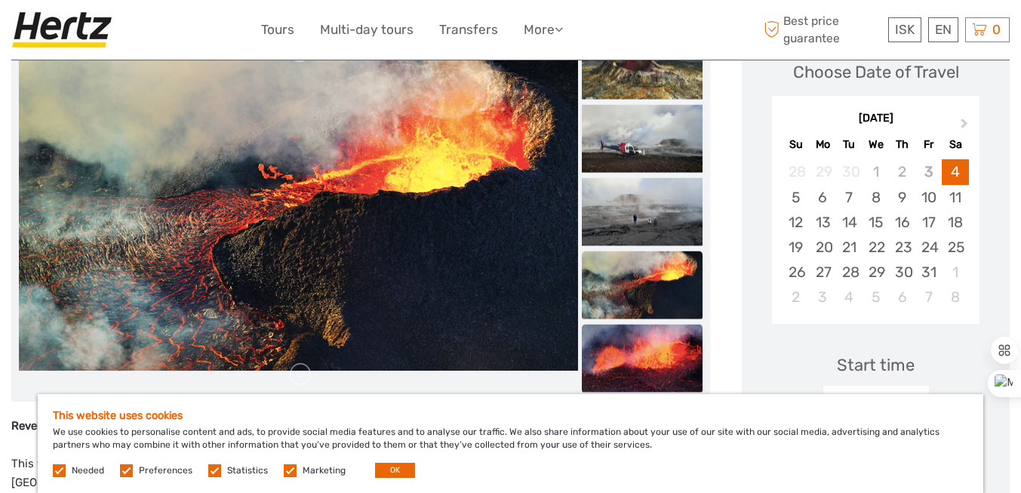
click at [666, 364] on img at bounding box center [642, 359] width 121 height 68
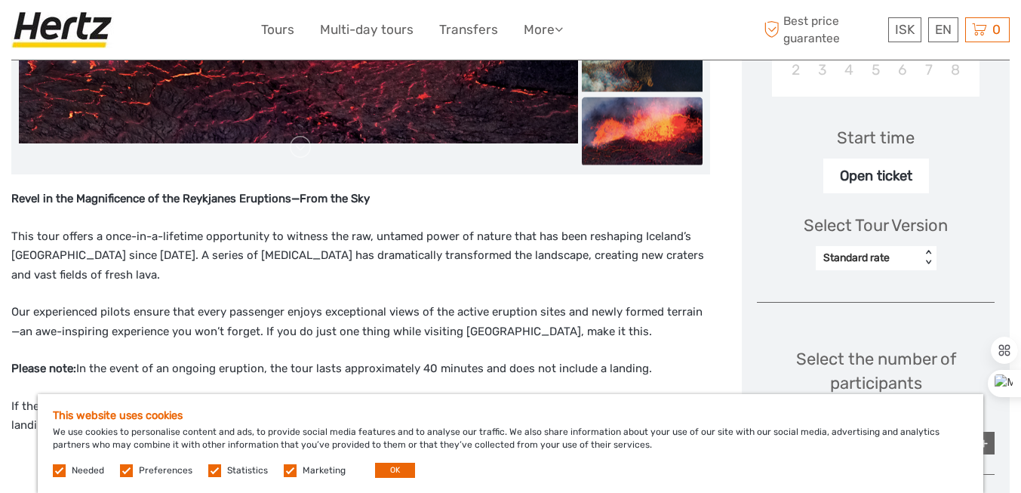
scroll to position [453, 0]
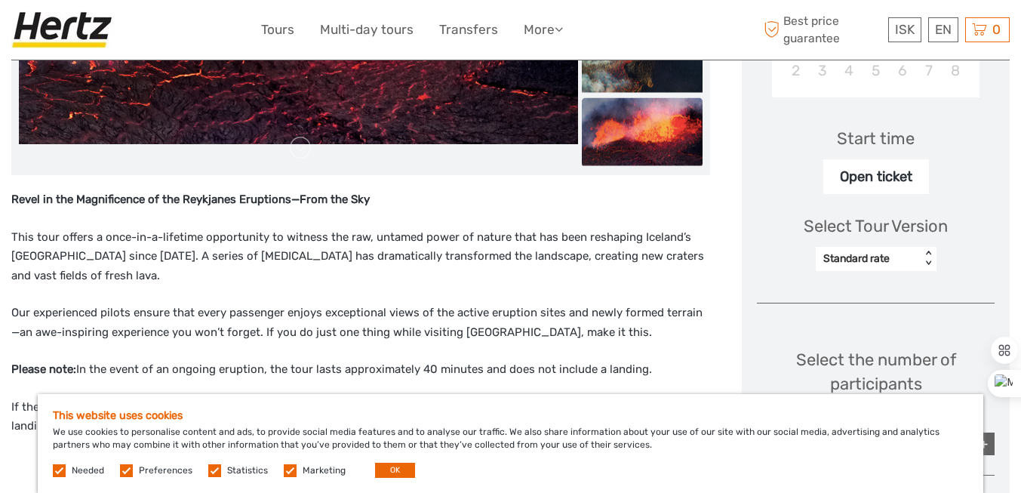
click at [18, 200] on strong "Revel in the Magnificence of the Reykjanes Eruptions—From the Sky" at bounding box center [190, 199] width 359 height 14
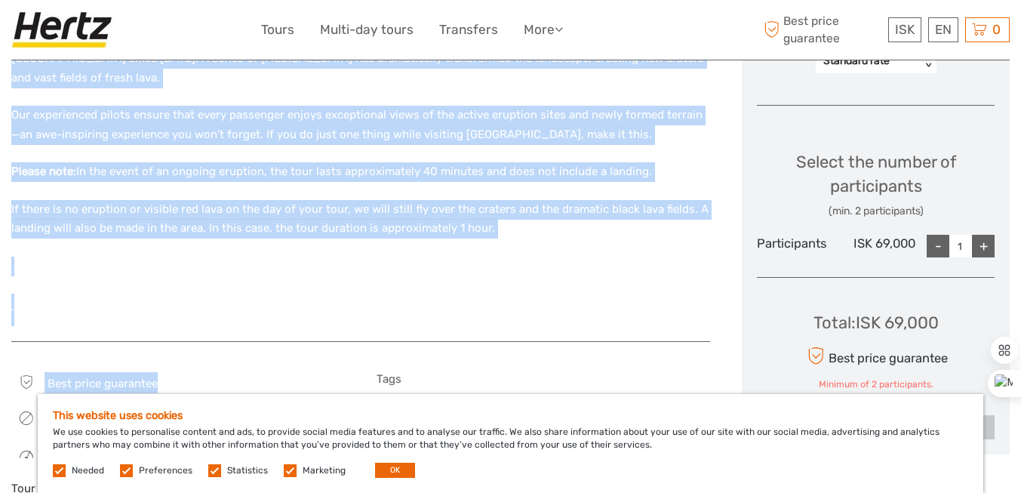
scroll to position [755, 0]
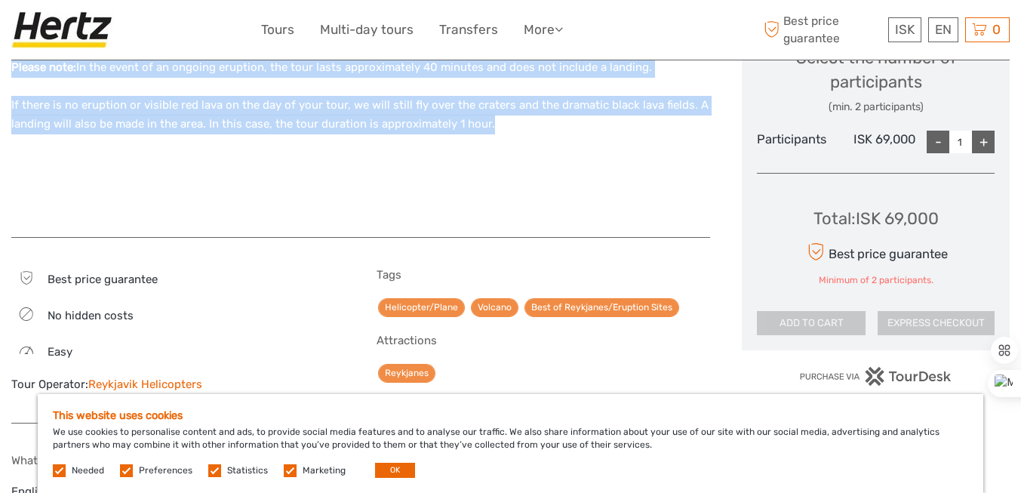
drag, startPoint x: 17, startPoint y: 196, endPoint x: 424, endPoint y: 182, distance: 407.9
click at [424, 182] on div "Revel in the Magnificence of the Reykjanes Eruptions—From the Sky This tour off…" at bounding box center [360, 55] width 699 height 334
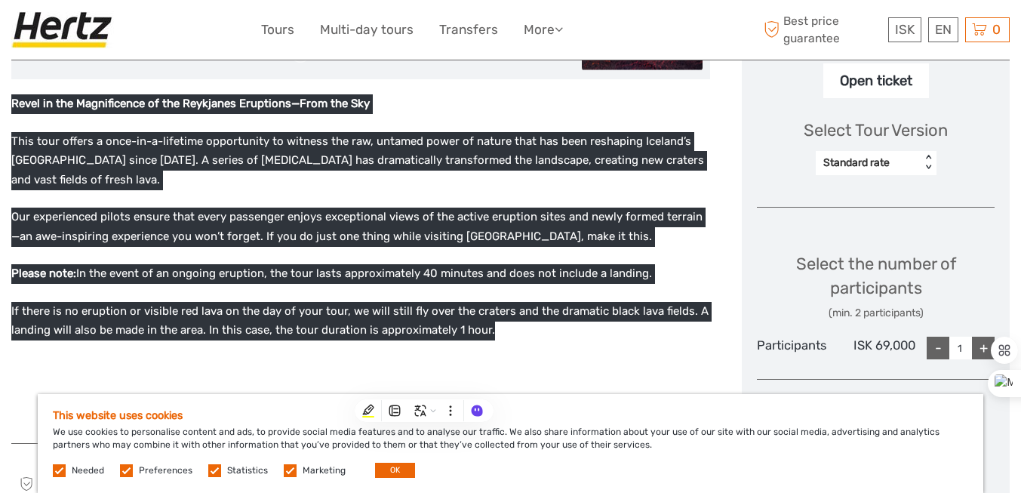
scroll to position [528, 0]
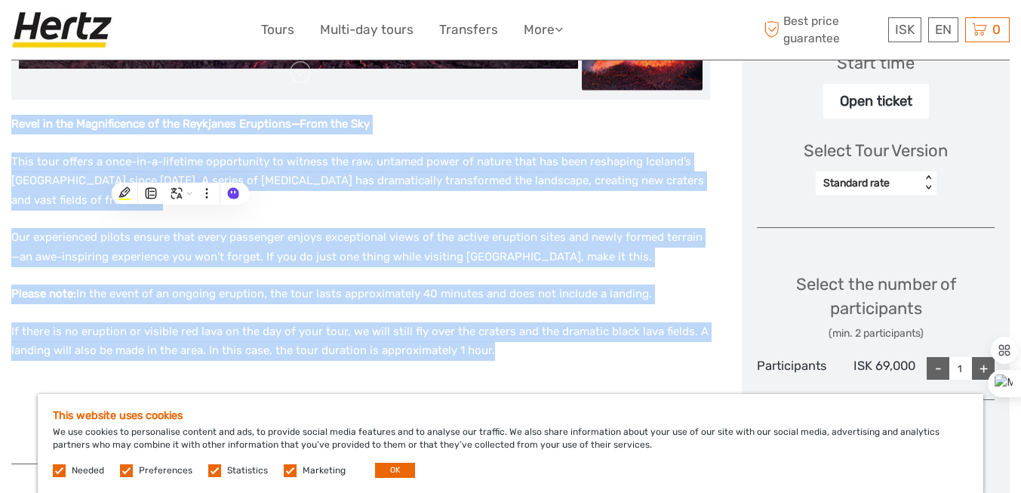
copy div "Revel in the Magnificence of the Reykjanes Eruptions—From the Sky This tour off…"
